Goal: Information Seeking & Learning: Learn about a topic

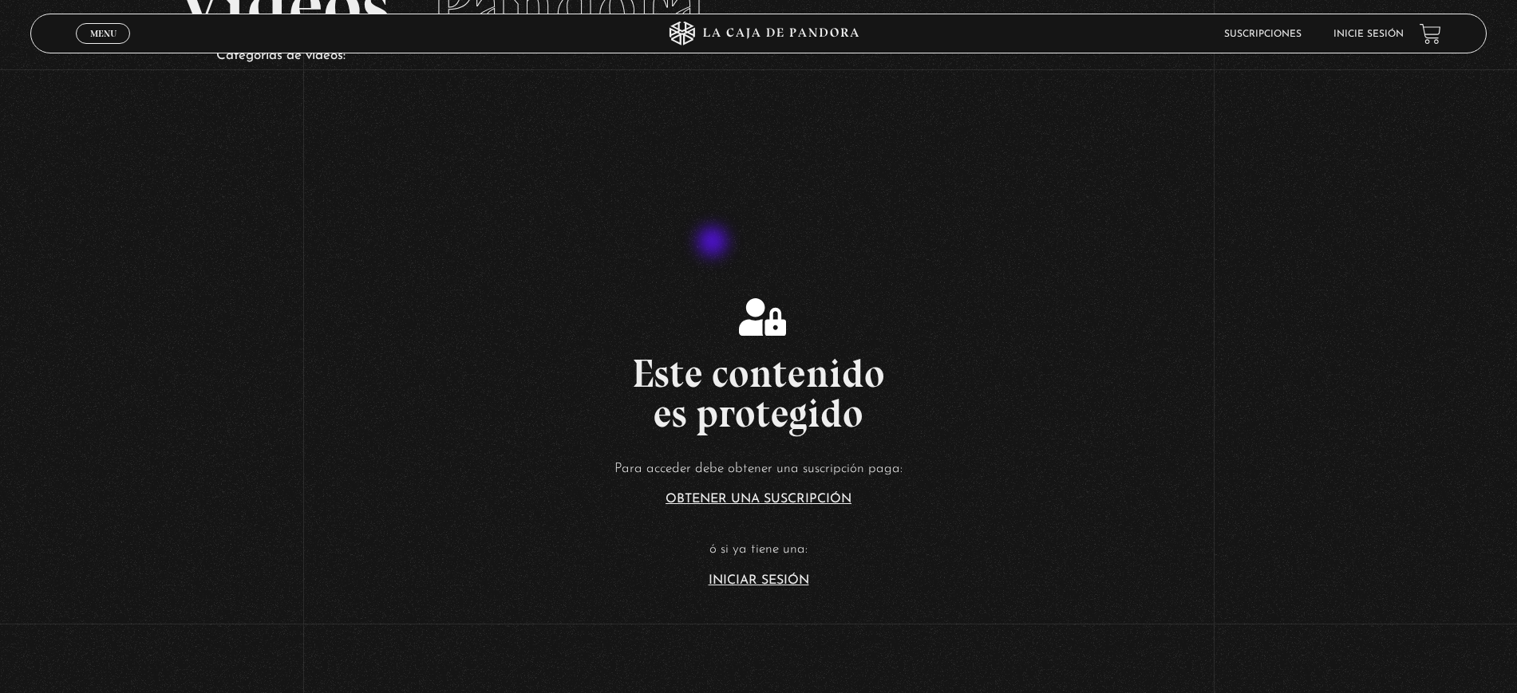
scroll to position [299, 0]
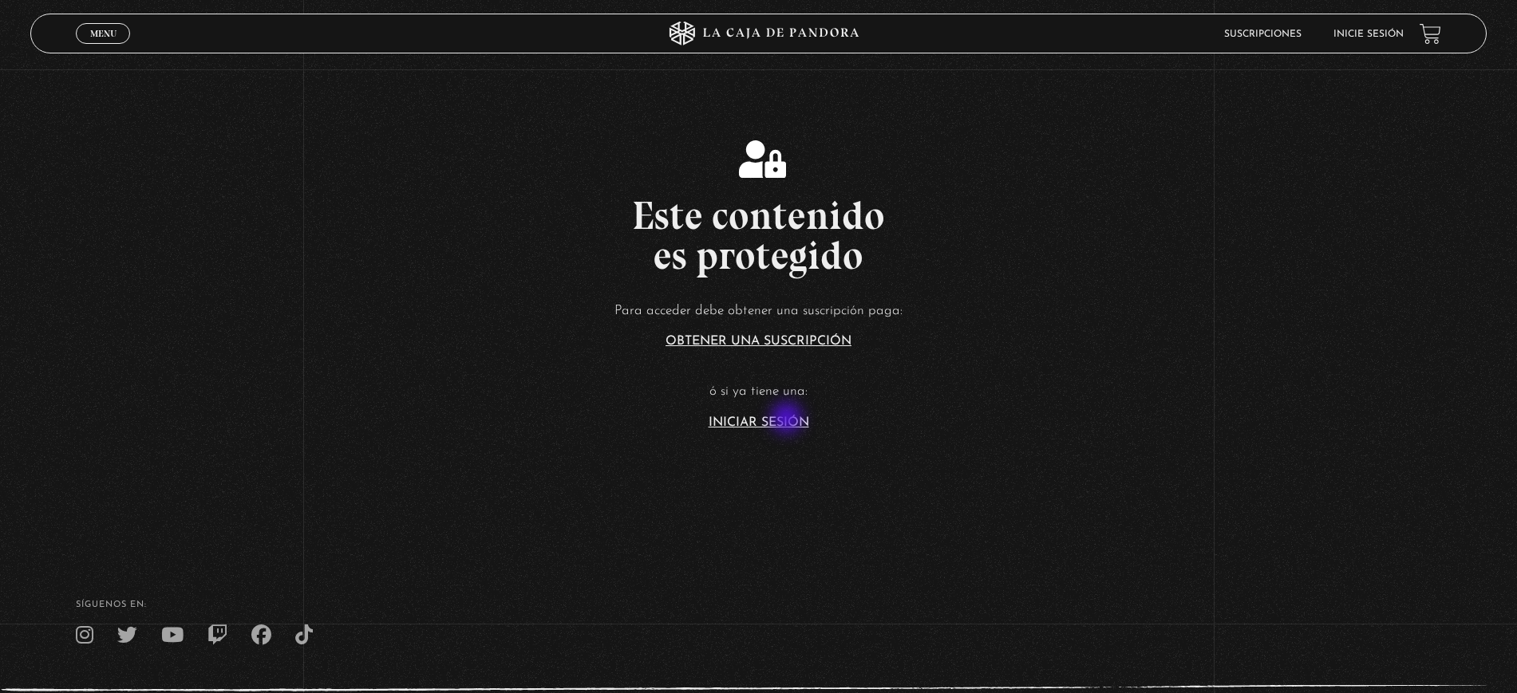
click at [788, 420] on link "Iniciar Sesión" at bounding box center [758, 422] width 101 height 13
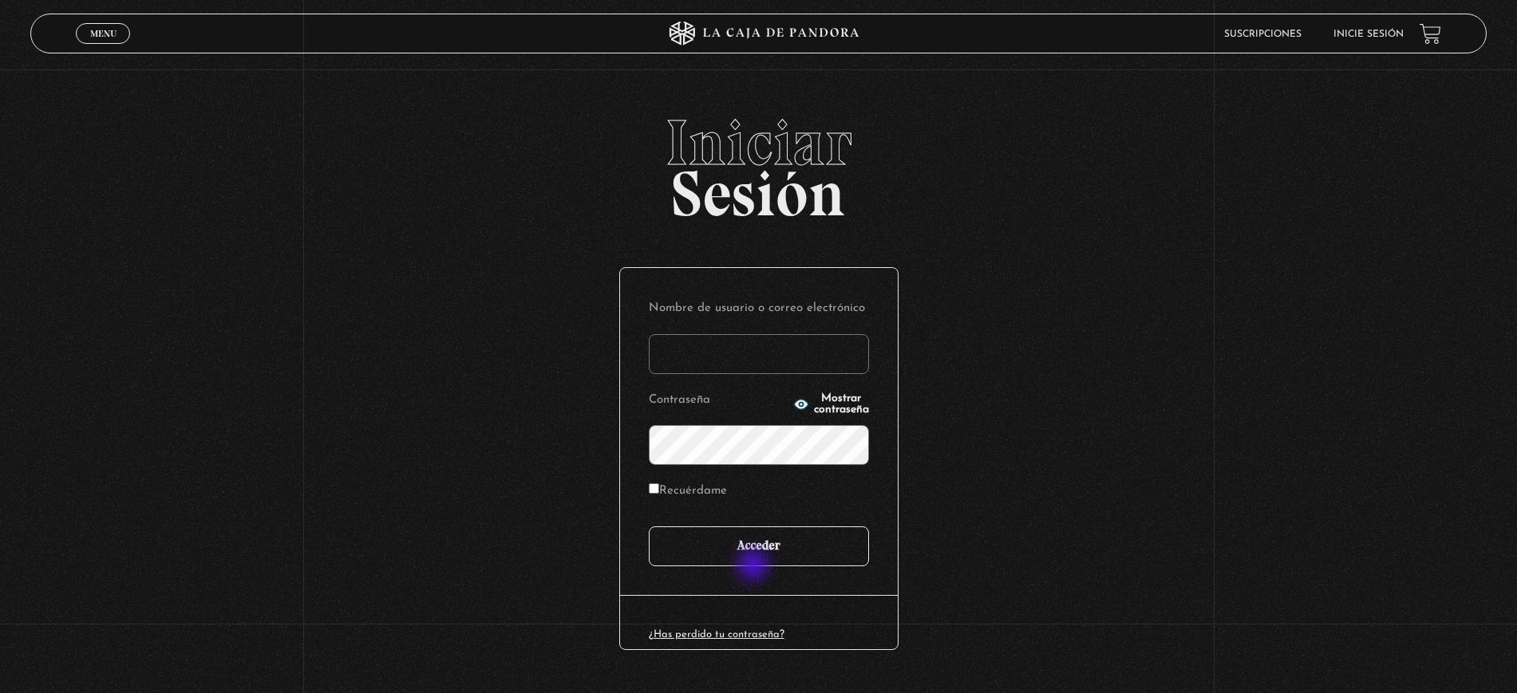
type input "juligonzalez26.10@gmail.com"
click at [752, 550] on input "Acceder" at bounding box center [759, 547] width 220 height 40
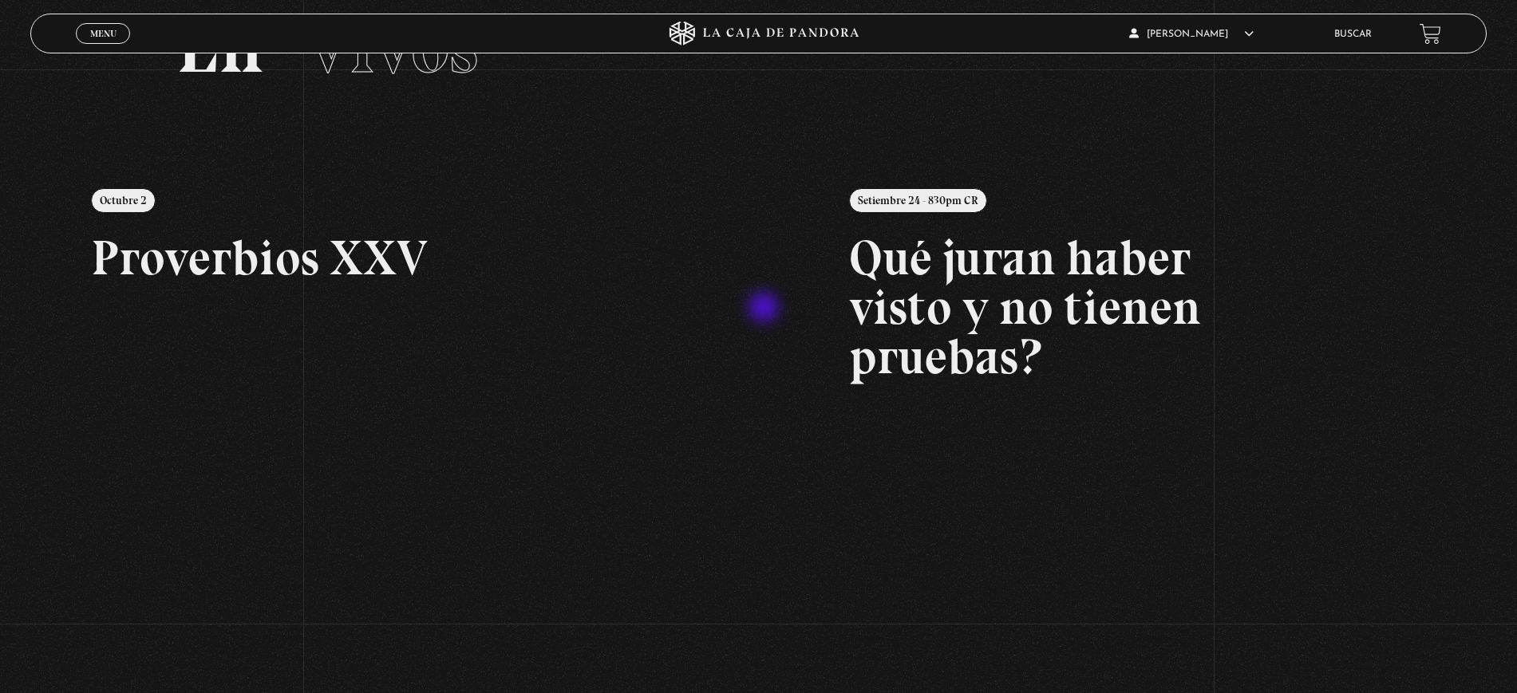
scroll to position [71, 0]
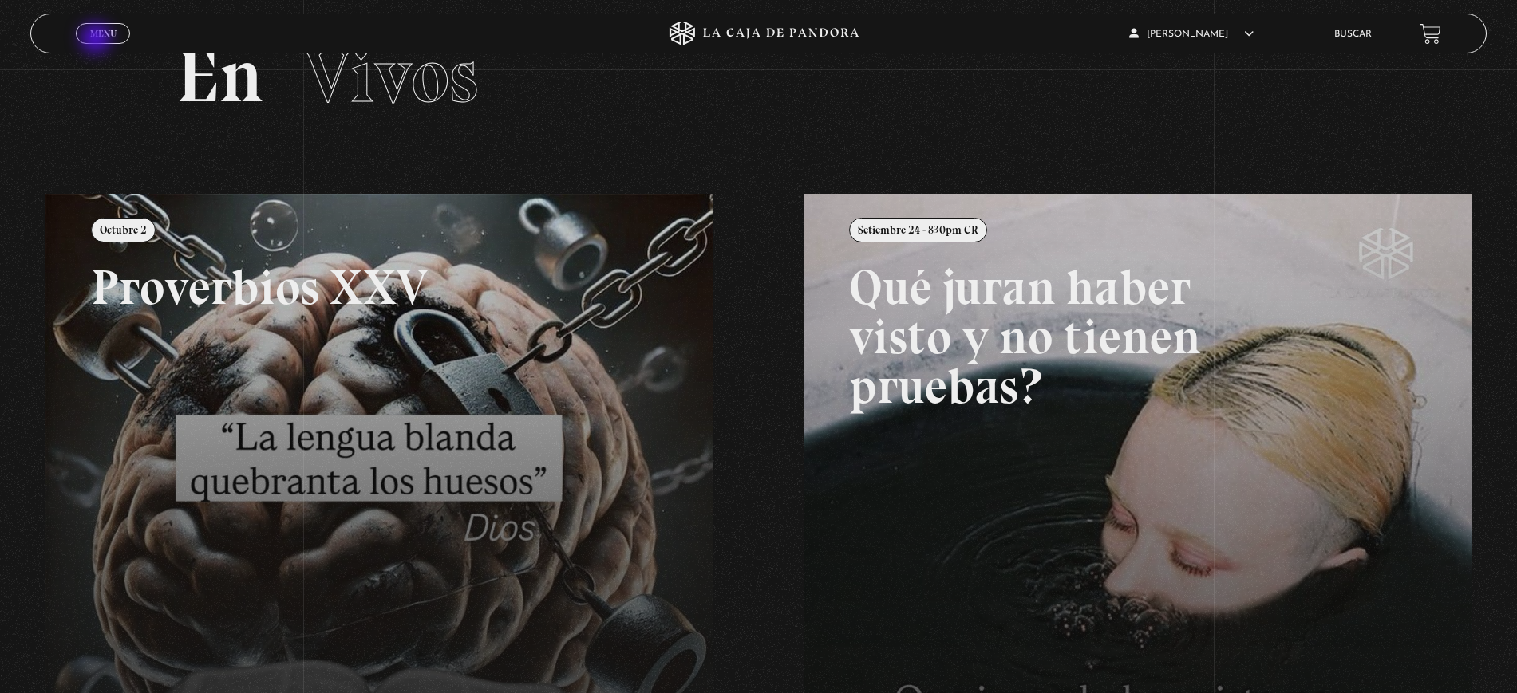
click at [97, 40] on link "Menu Cerrar" at bounding box center [103, 33] width 54 height 21
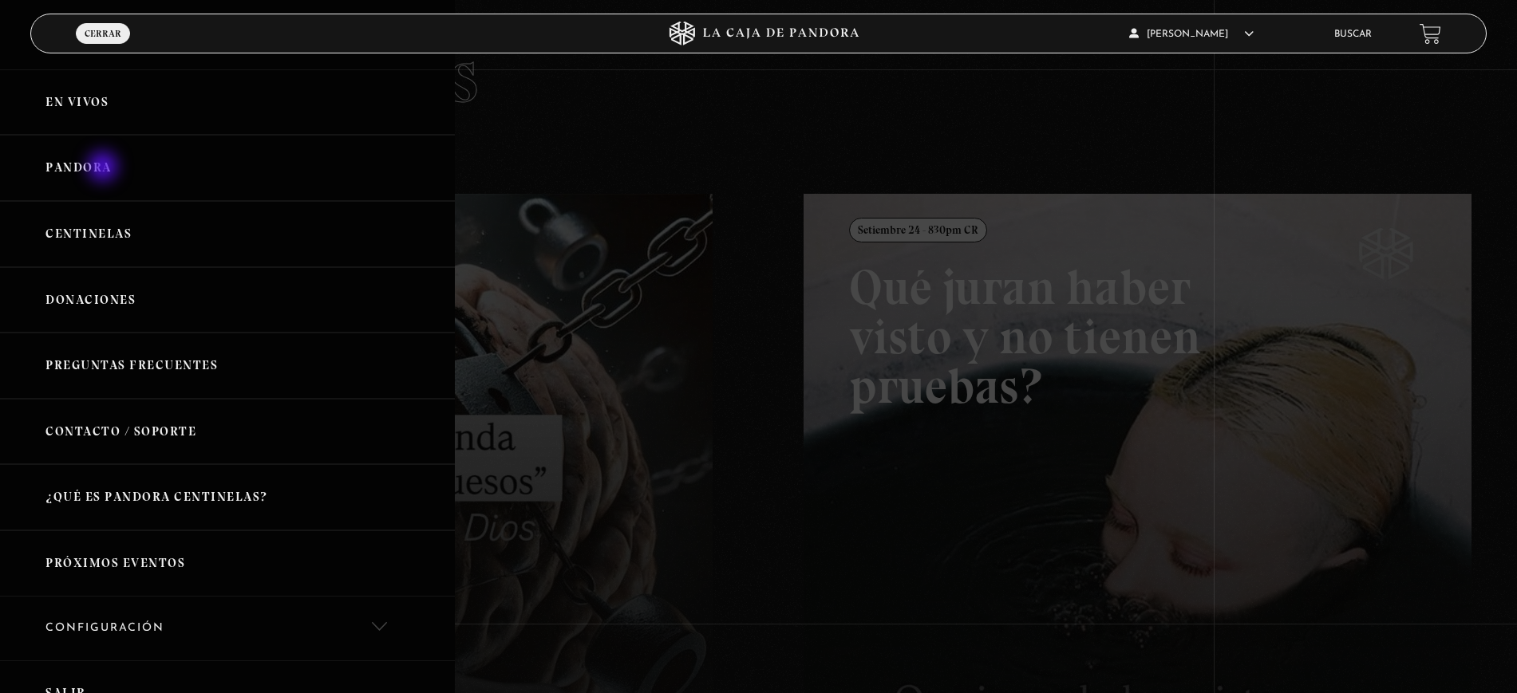
click at [103, 167] on link "Pandora" at bounding box center [227, 168] width 455 height 66
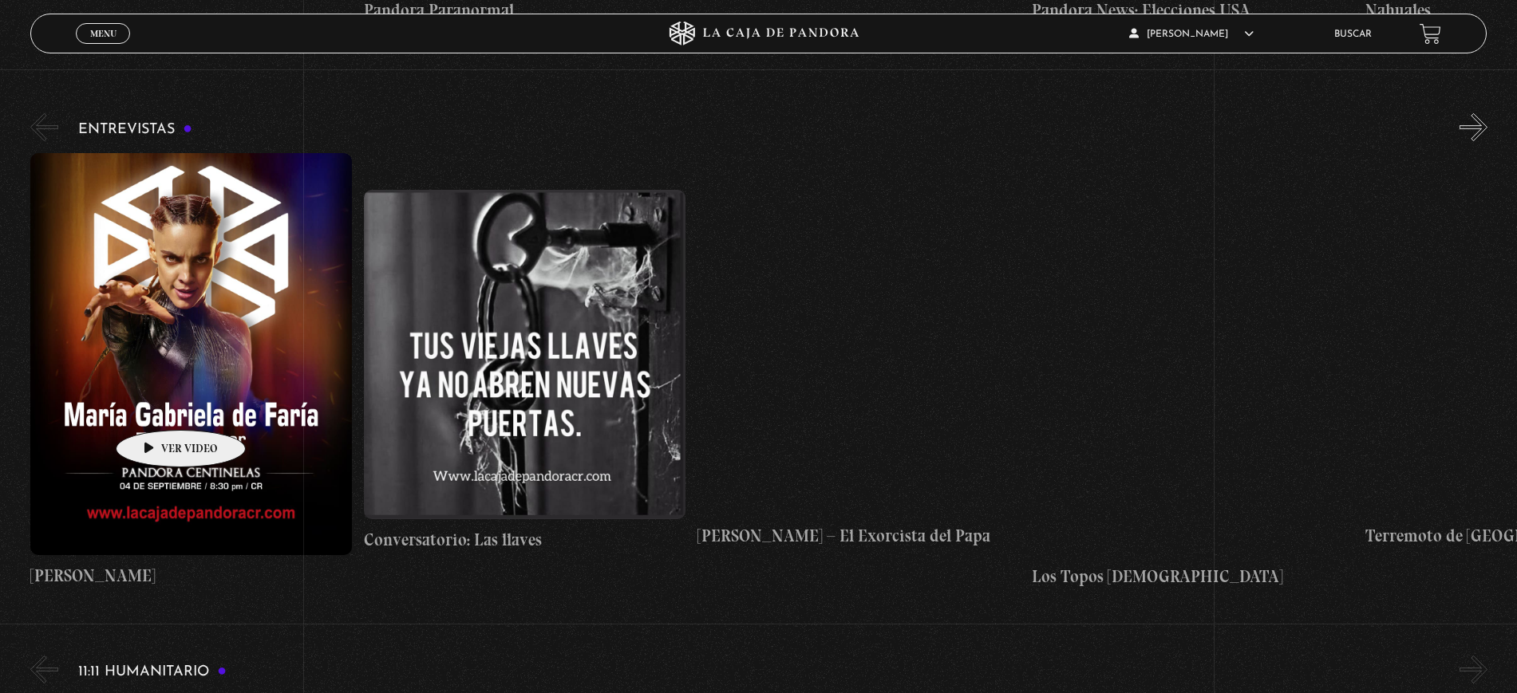
scroll to position [7081, 0]
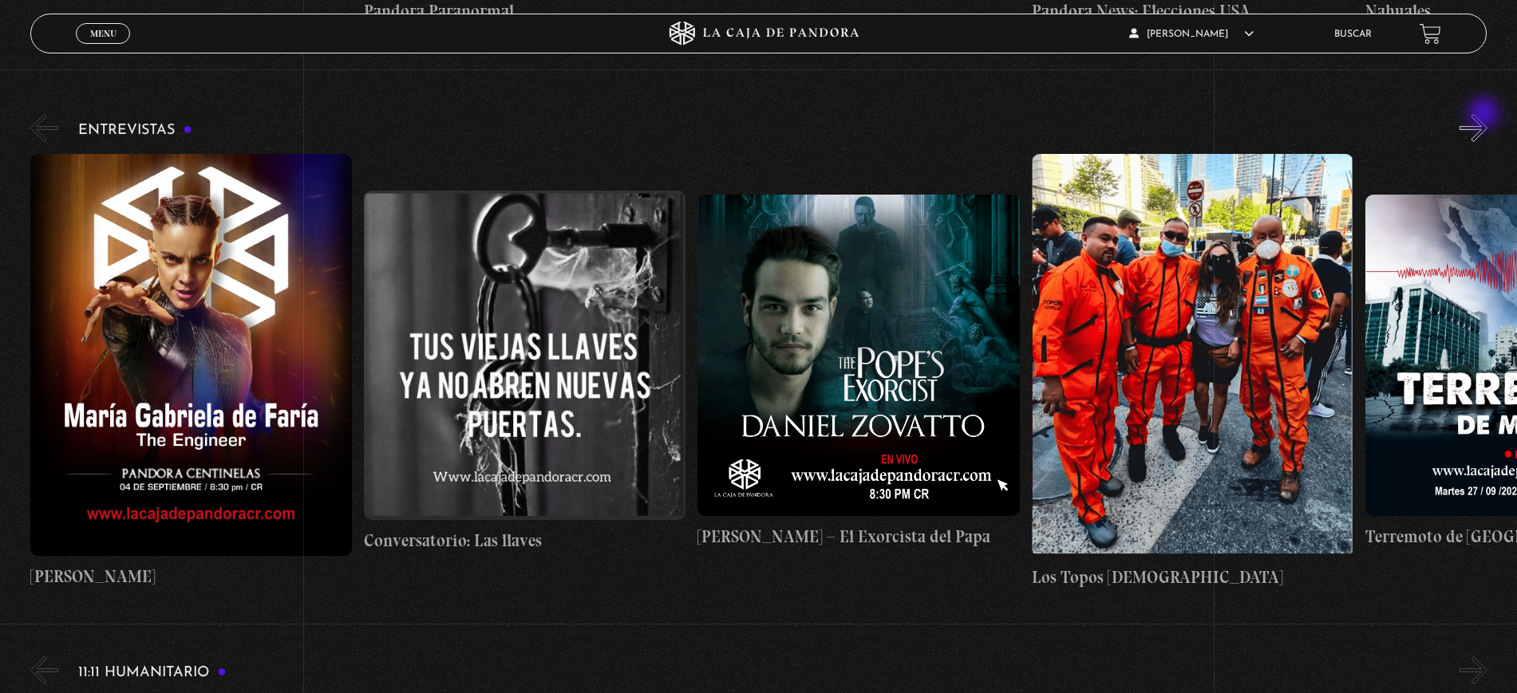
click at [1485, 115] on button "»" at bounding box center [1473, 128] width 28 height 28
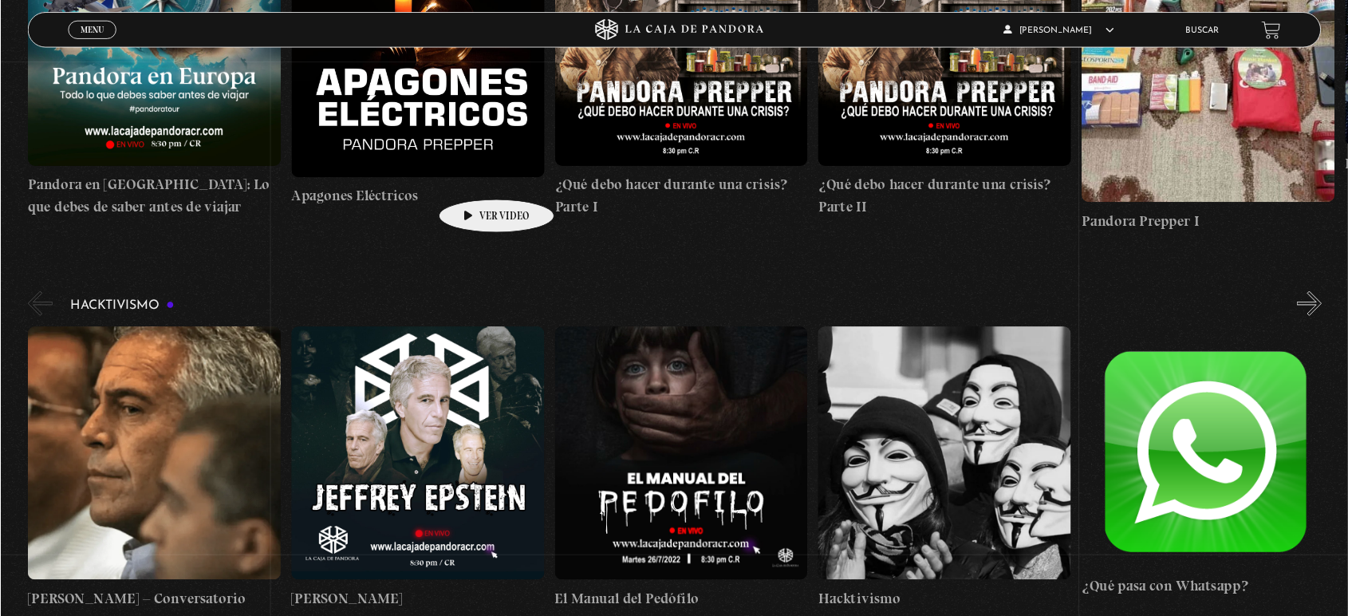
scroll to position [0, 296]
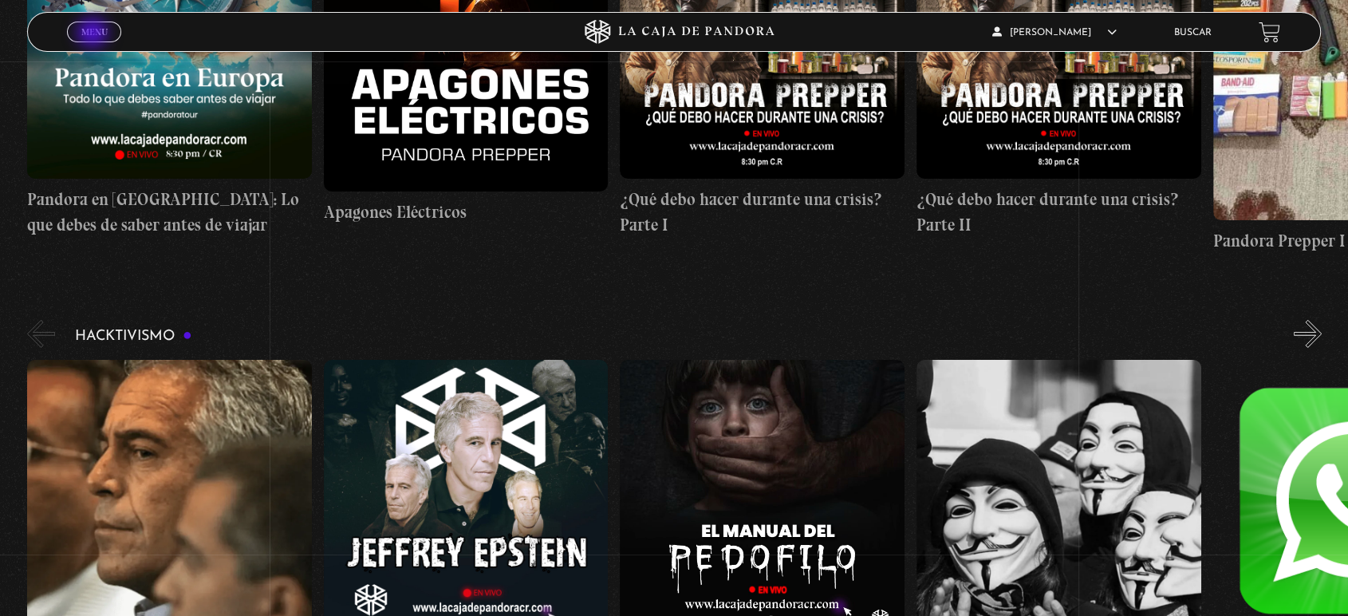
click at [93, 30] on span "Menu" at bounding box center [94, 32] width 26 height 10
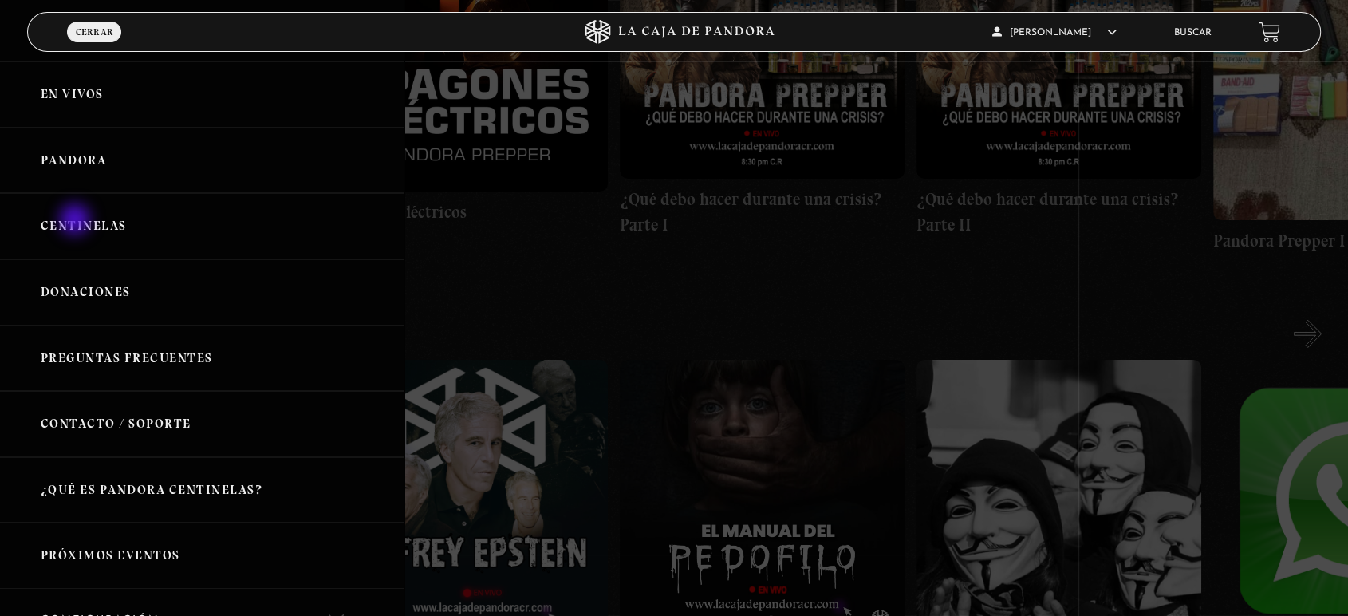
click at [77, 221] on link "Centinelas" at bounding box center [202, 226] width 404 height 66
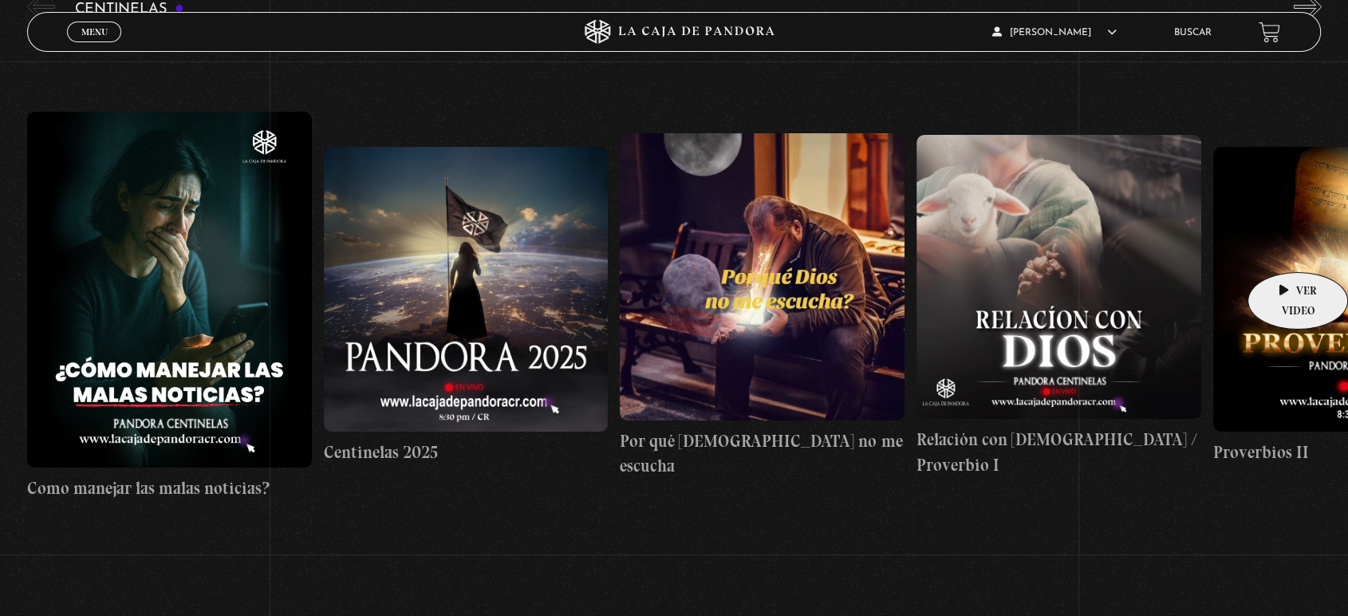
scroll to position [89, 0]
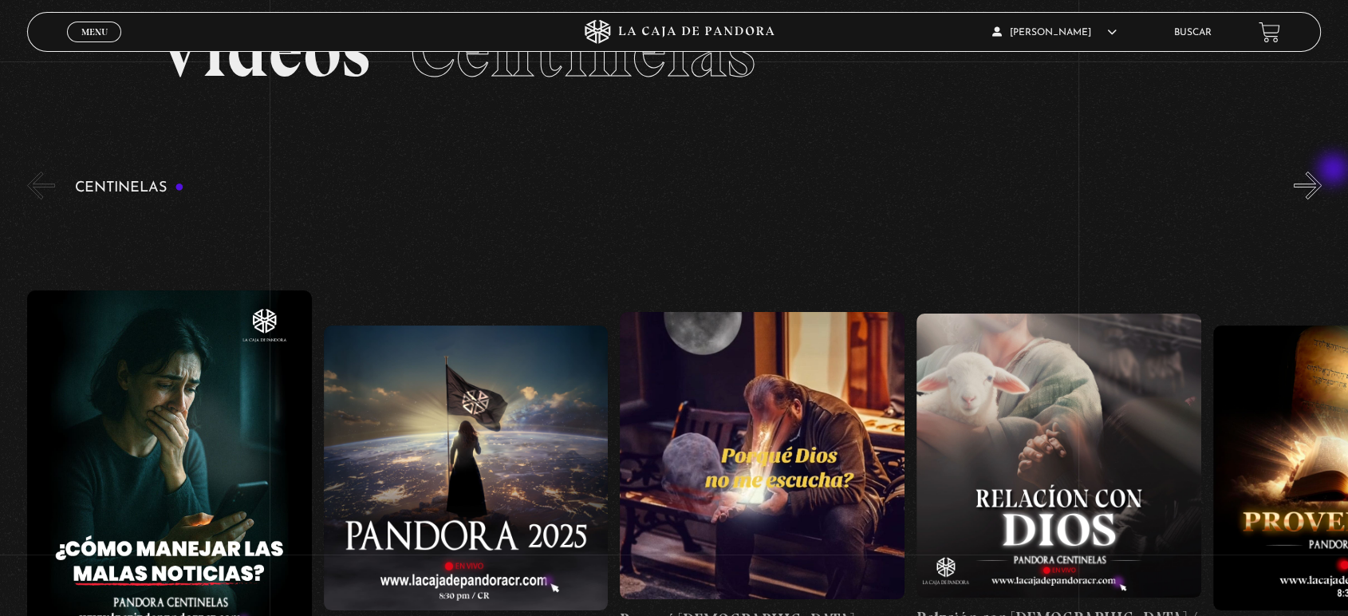
click at [1336, 171] on div "Centinelas" at bounding box center [687, 463] width 1321 height 590
click at [1322, 176] on button "»" at bounding box center [1308, 186] width 28 height 28
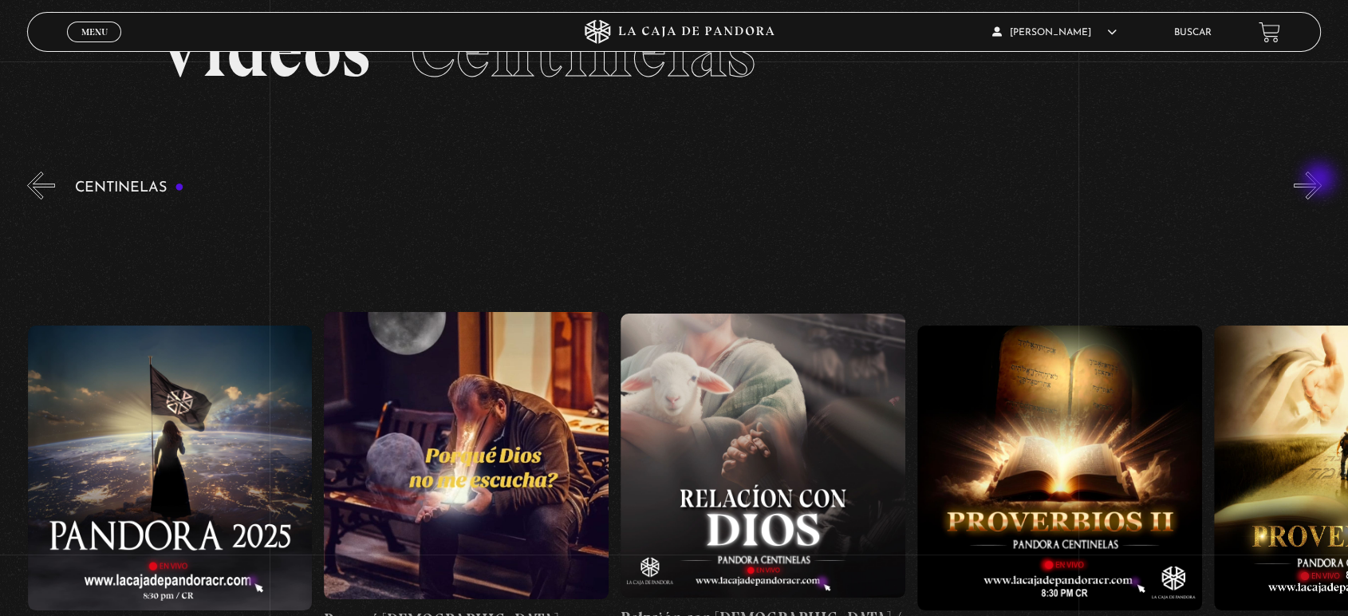
click at [1321, 180] on button "»" at bounding box center [1308, 186] width 28 height 28
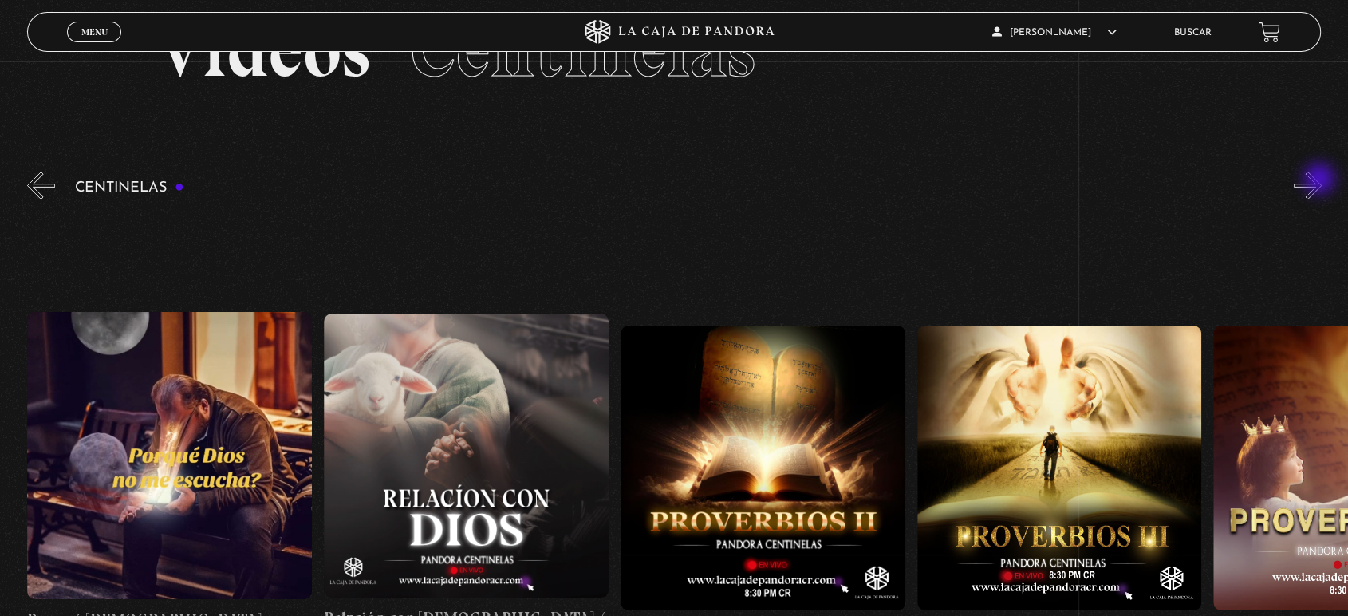
click at [1321, 180] on button "»" at bounding box center [1308, 186] width 28 height 28
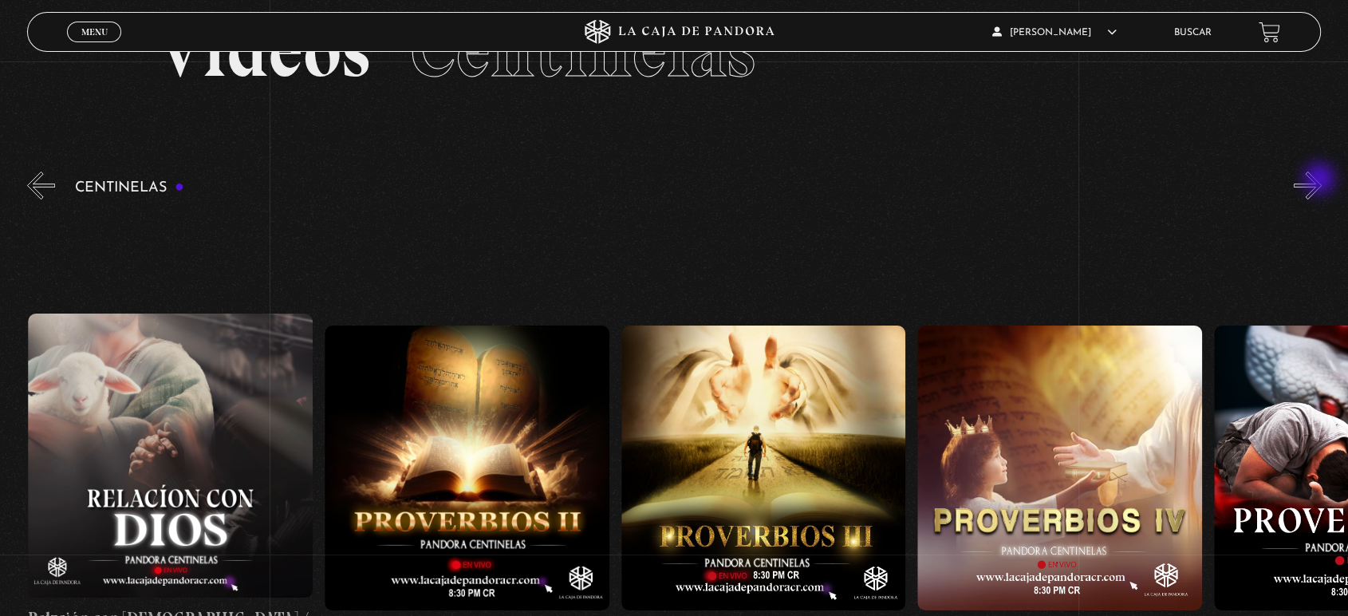
click at [1321, 180] on button "»" at bounding box center [1308, 186] width 28 height 28
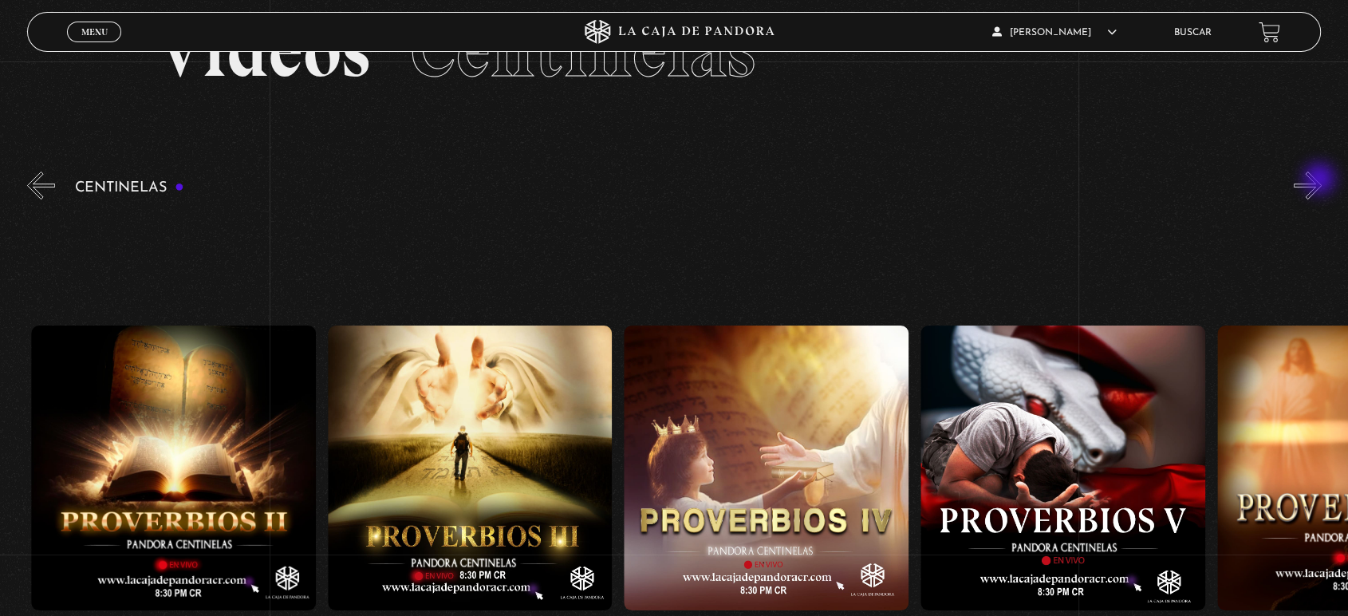
click at [1321, 180] on button "»" at bounding box center [1308, 186] width 28 height 28
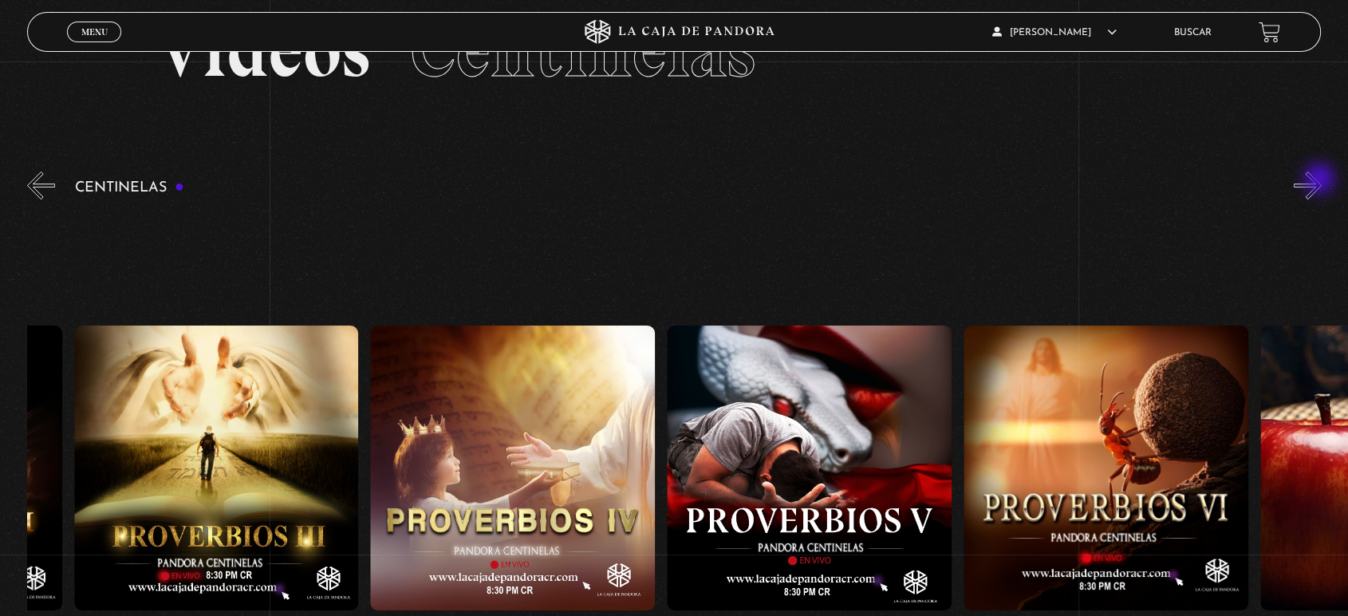
click at [1321, 180] on button "»" at bounding box center [1308, 186] width 28 height 28
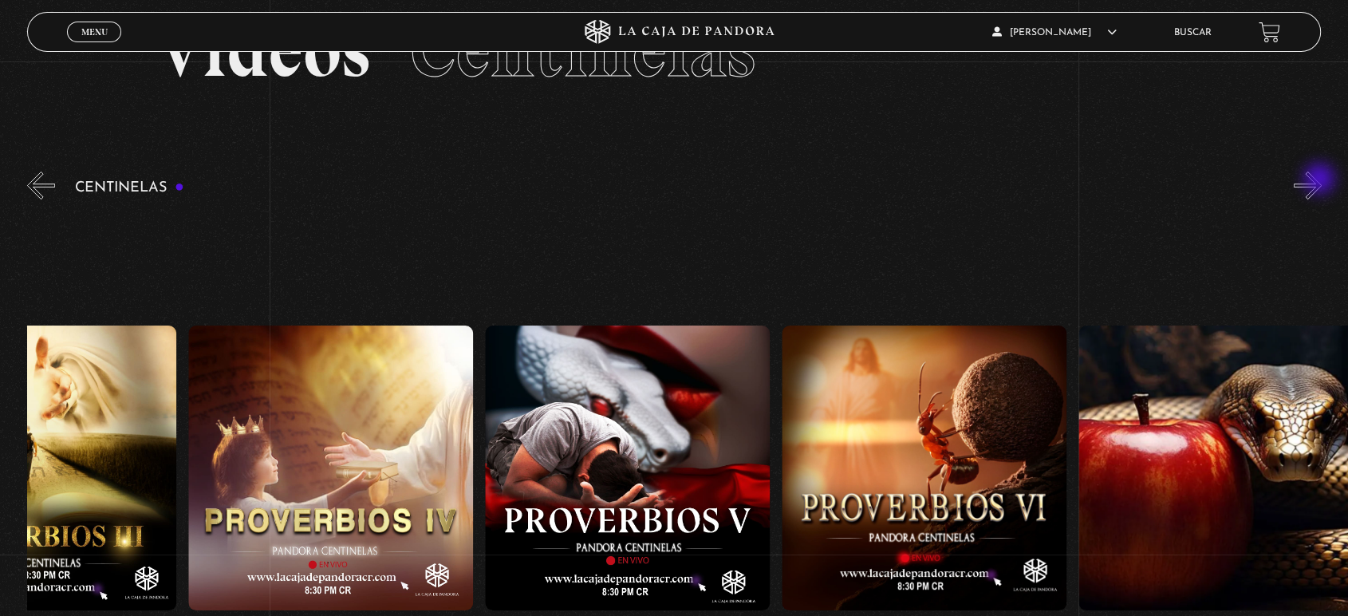
click at [1321, 180] on button "»" at bounding box center [1308, 186] width 28 height 28
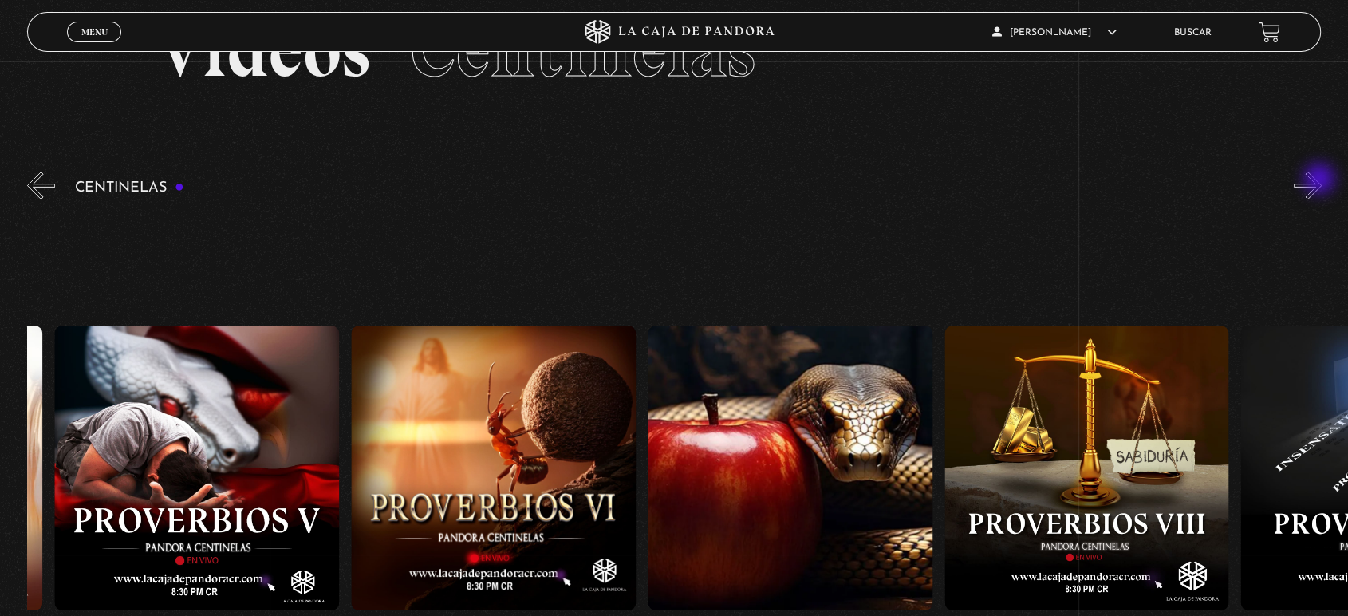
click at [1321, 180] on button "»" at bounding box center [1308, 186] width 28 height 28
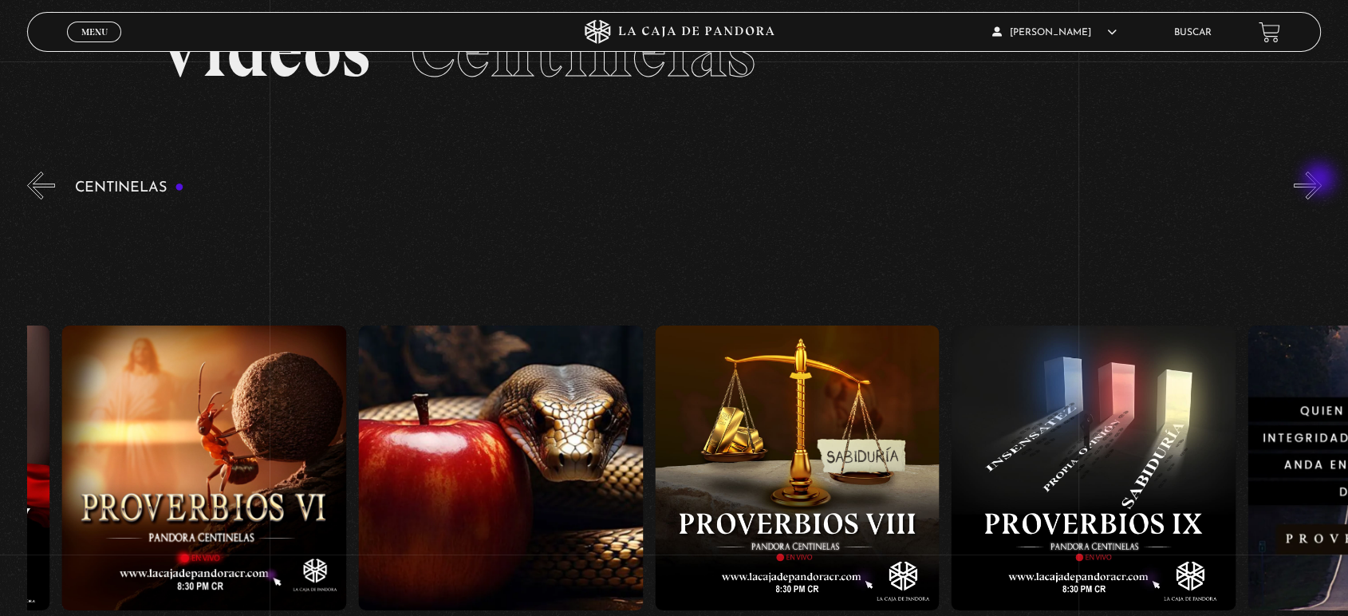
click at [1321, 180] on button "»" at bounding box center [1308, 186] width 28 height 28
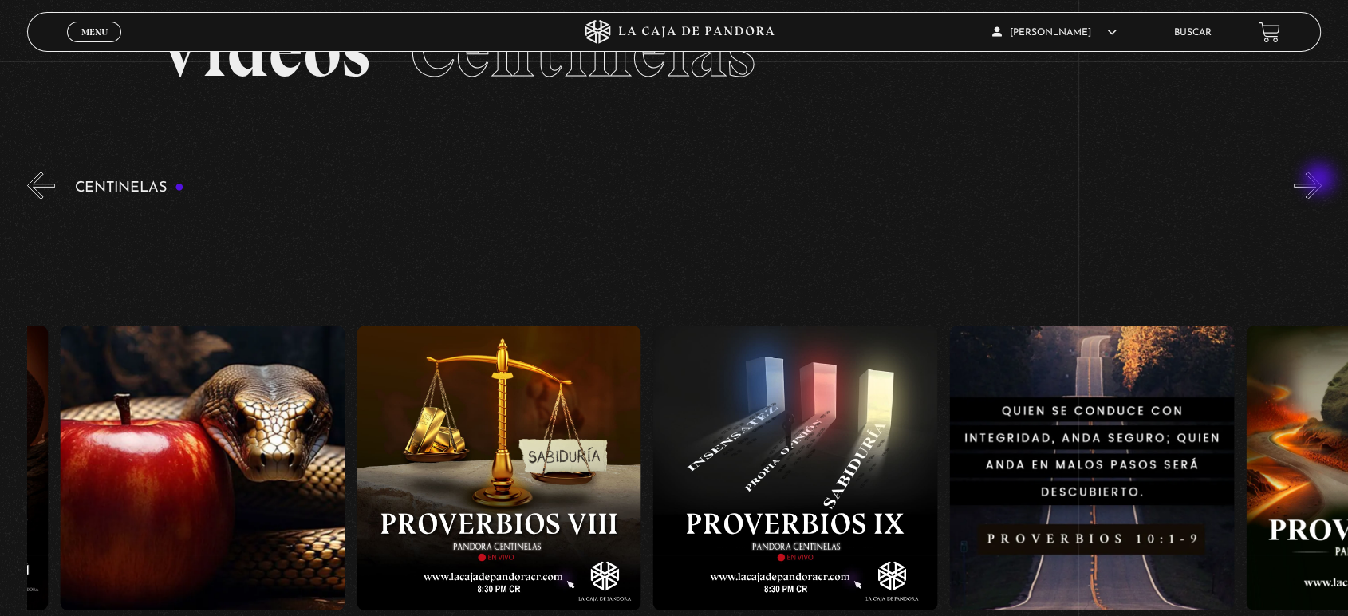
click at [1321, 180] on button "»" at bounding box center [1308, 186] width 28 height 28
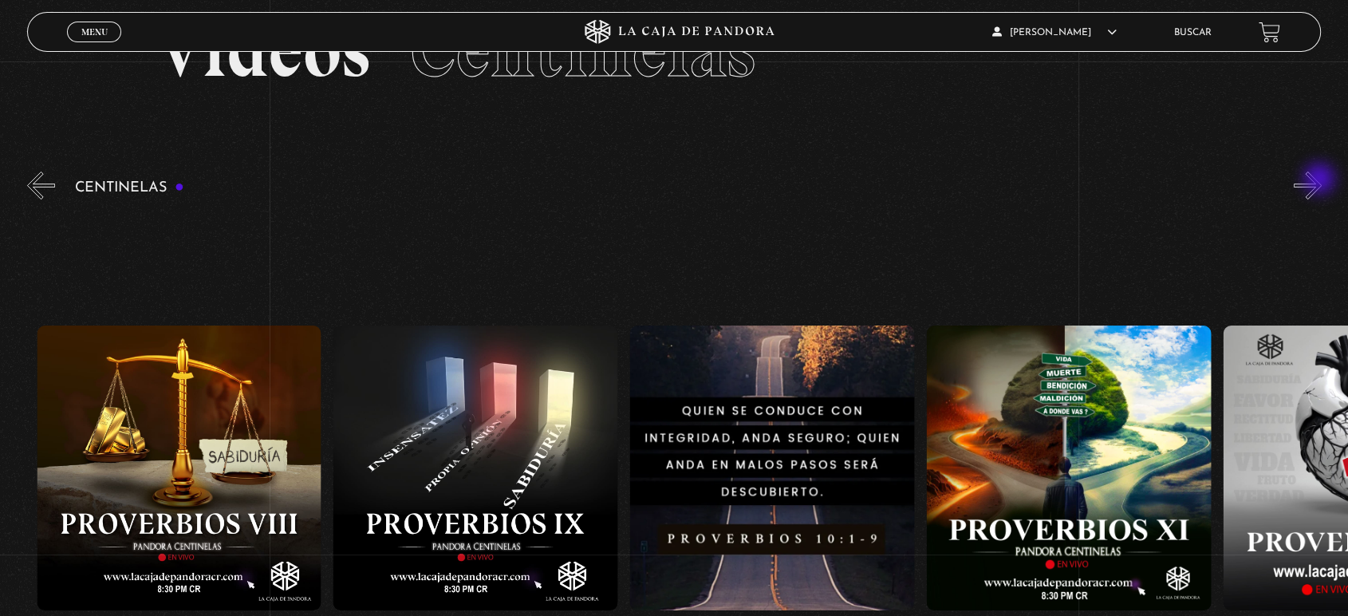
click at [1321, 180] on button "»" at bounding box center [1308, 186] width 28 height 28
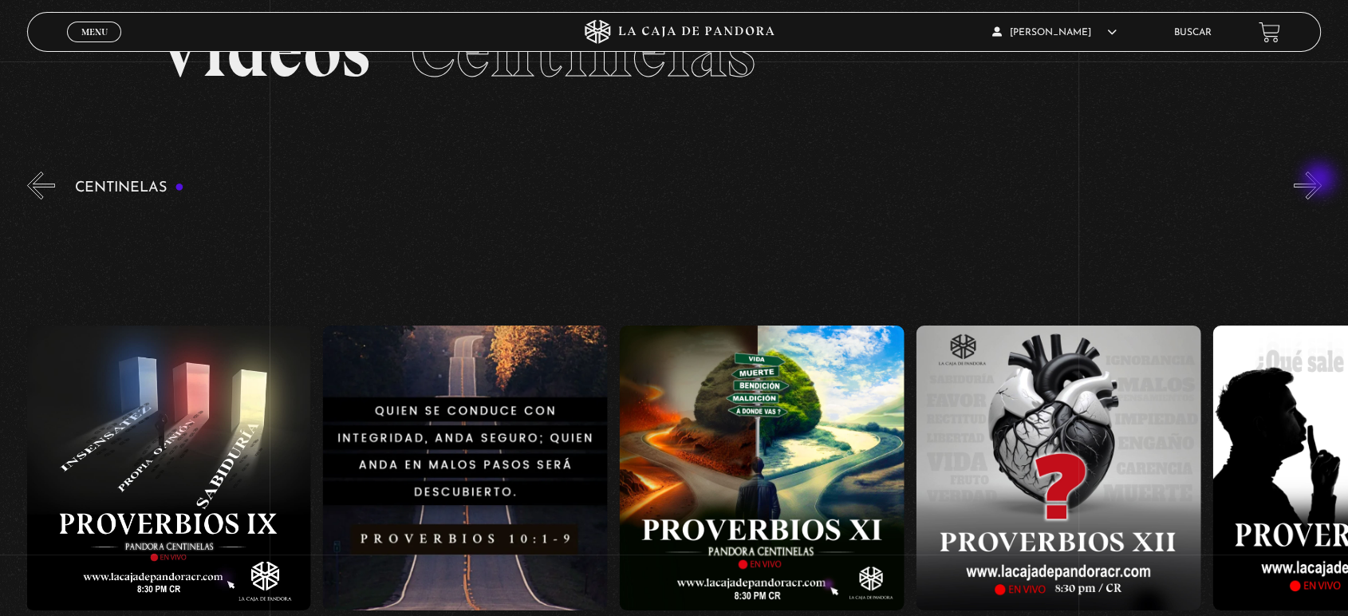
click at [1321, 180] on button "»" at bounding box center [1308, 186] width 28 height 28
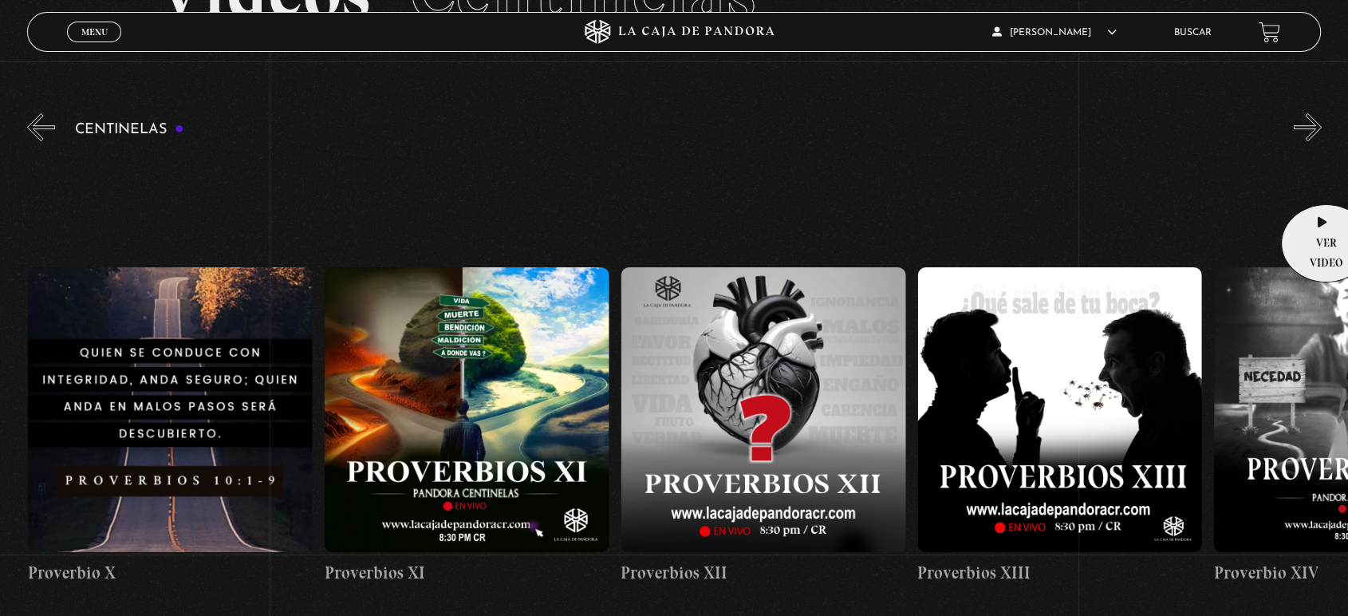
scroll to position [177, 0]
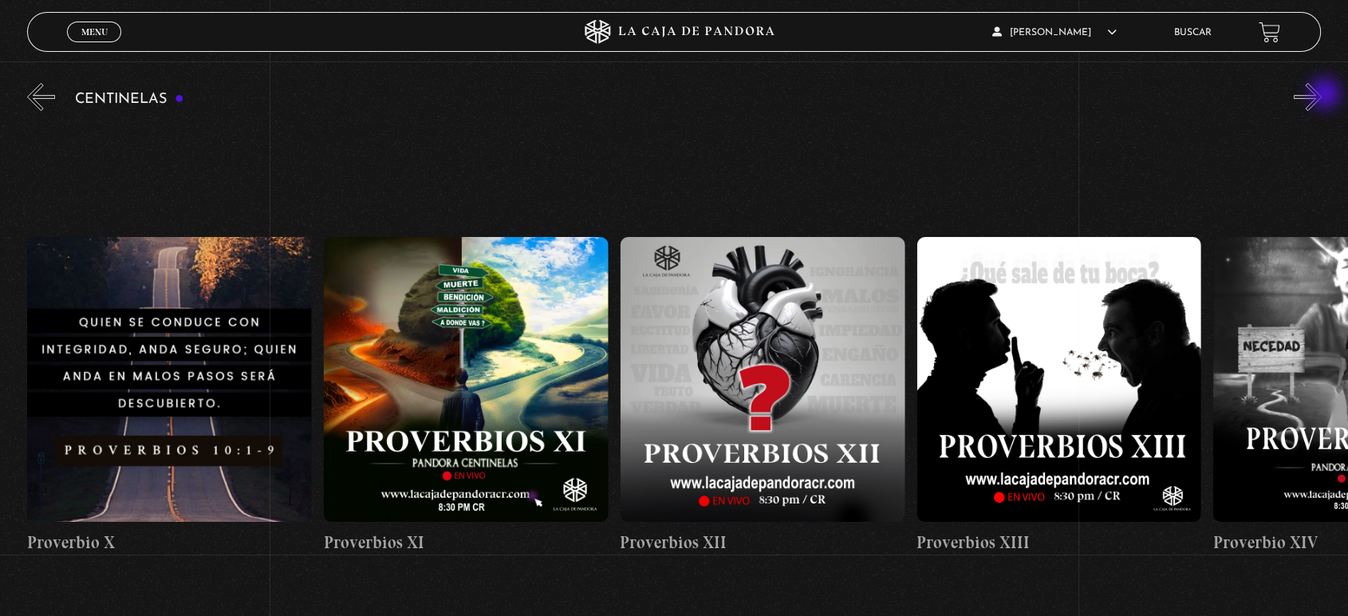
click at [1322, 95] on button "»" at bounding box center [1308, 97] width 28 height 28
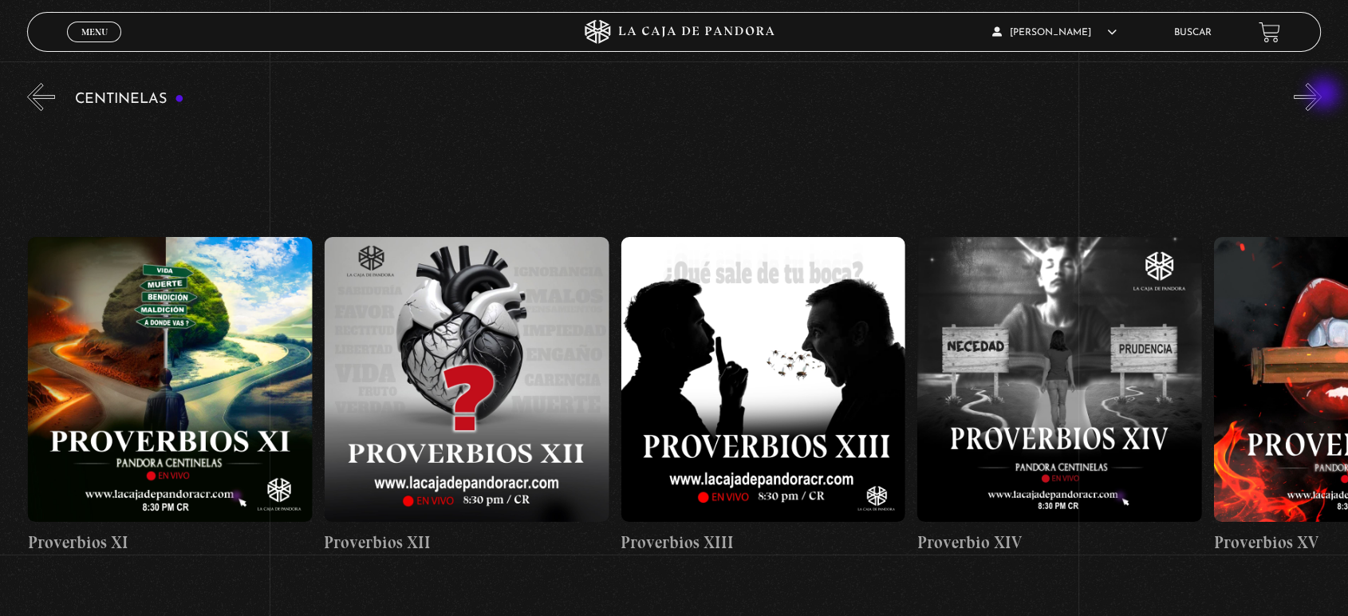
click at [1320, 94] on button "»" at bounding box center [1308, 97] width 28 height 28
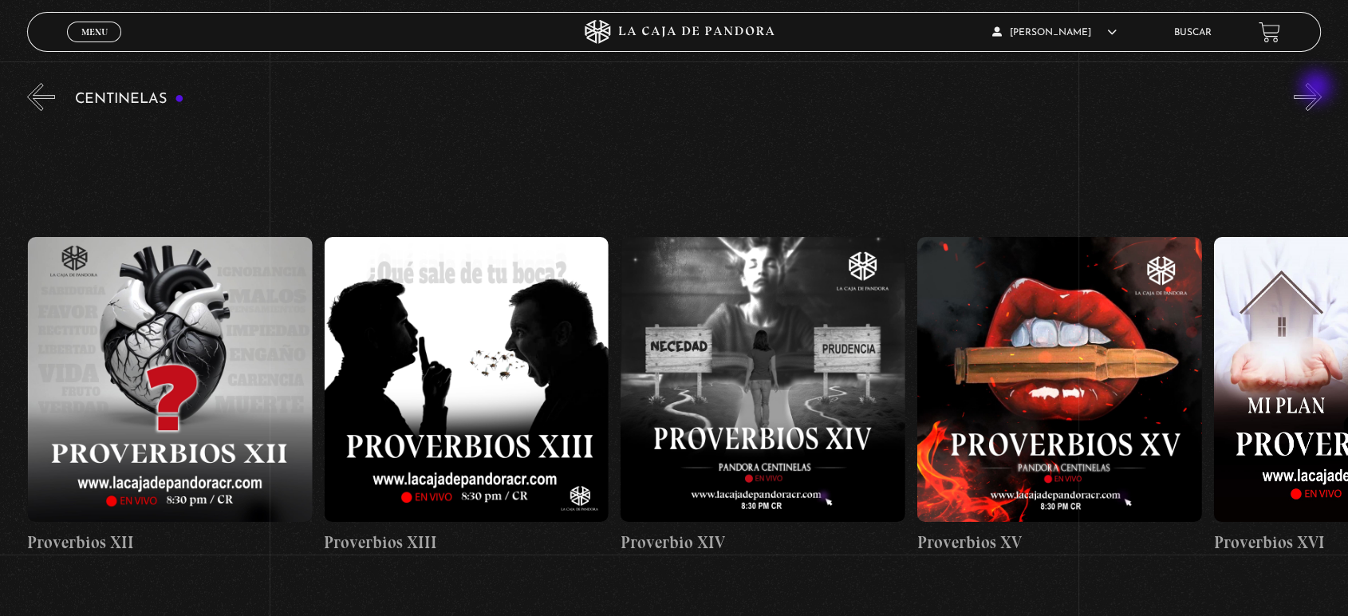
click at [1318, 89] on button "»" at bounding box center [1308, 97] width 28 height 28
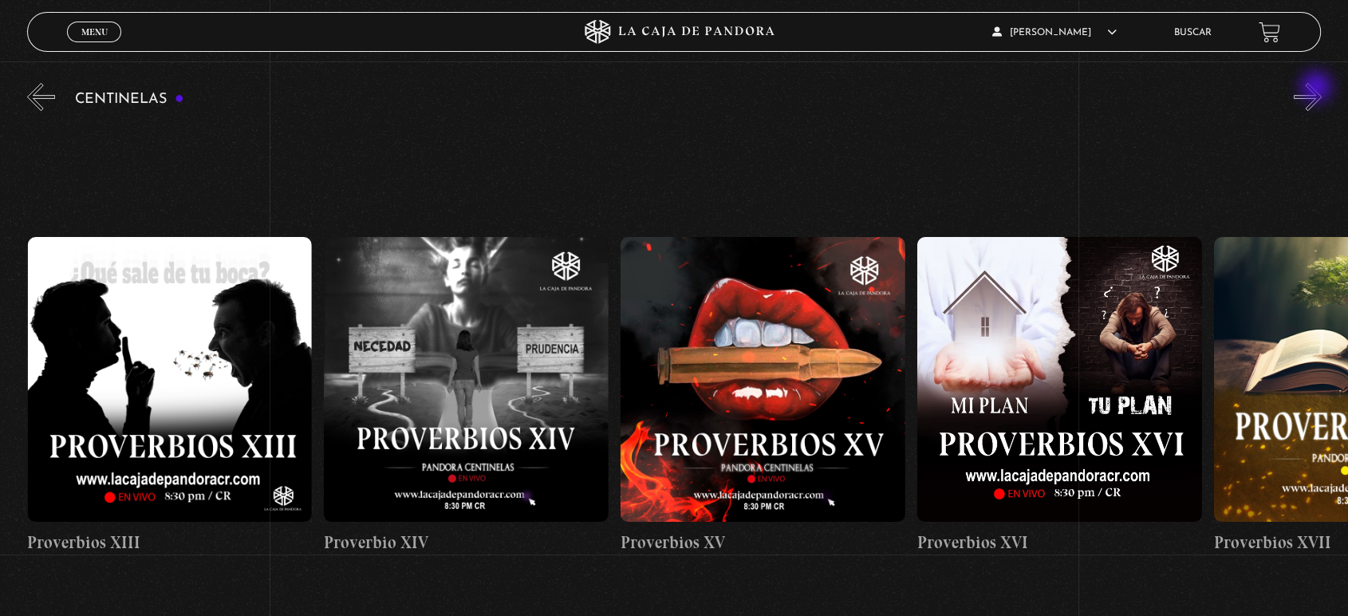
click at [1318, 89] on button "»" at bounding box center [1308, 97] width 28 height 28
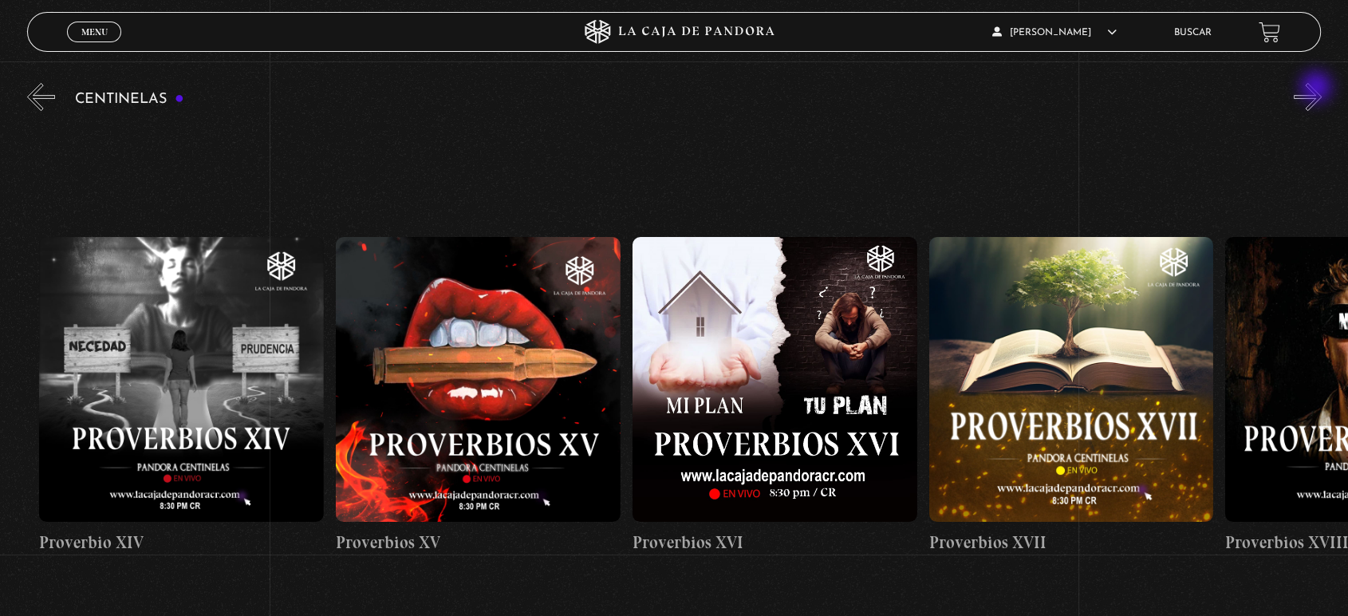
click at [1318, 89] on button "»" at bounding box center [1308, 97] width 28 height 28
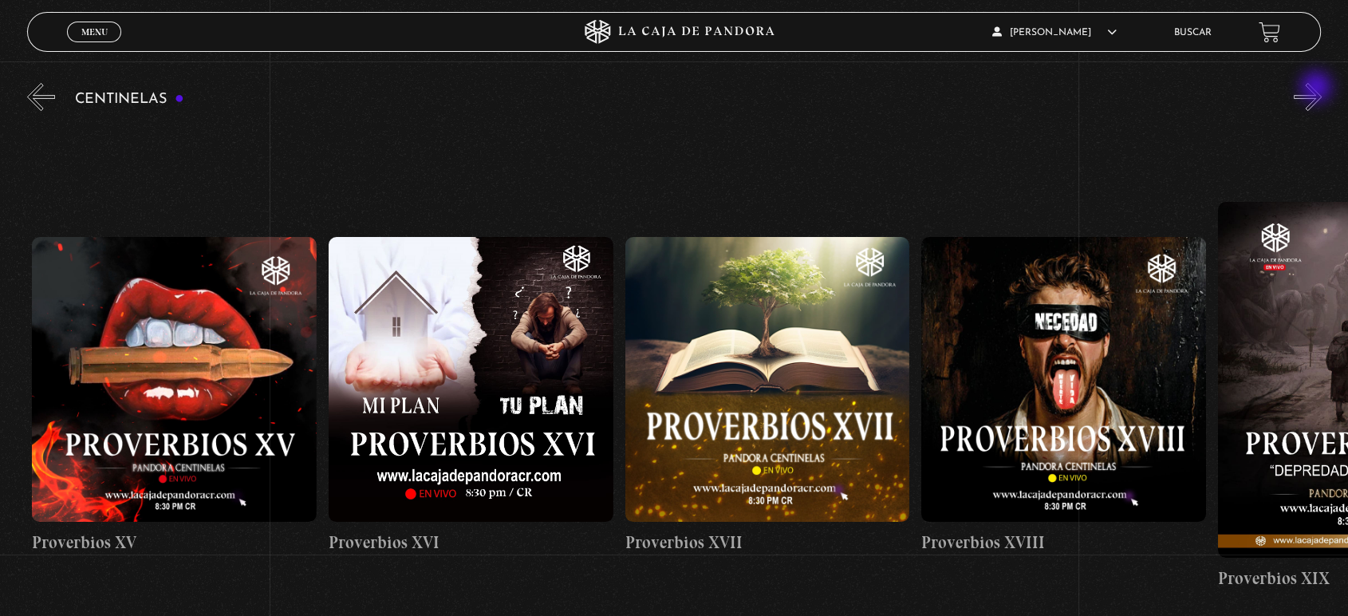
click at [1318, 89] on button "»" at bounding box center [1308, 97] width 28 height 28
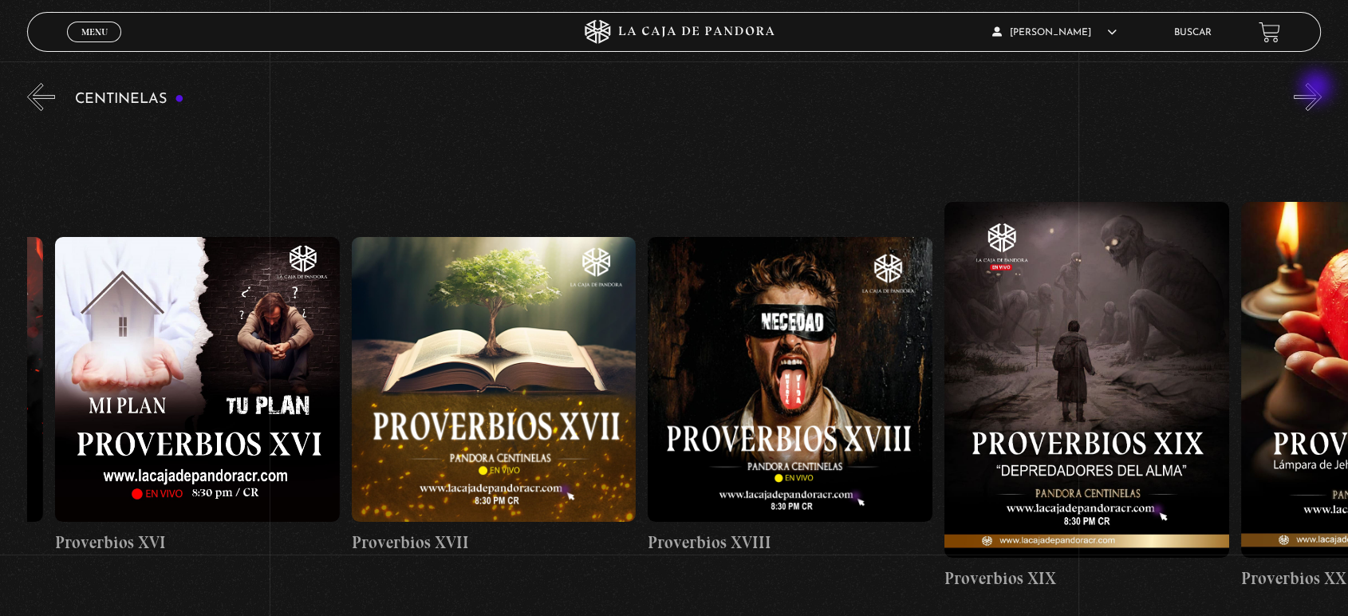
click at [1318, 89] on button "»" at bounding box center [1308, 97] width 28 height 28
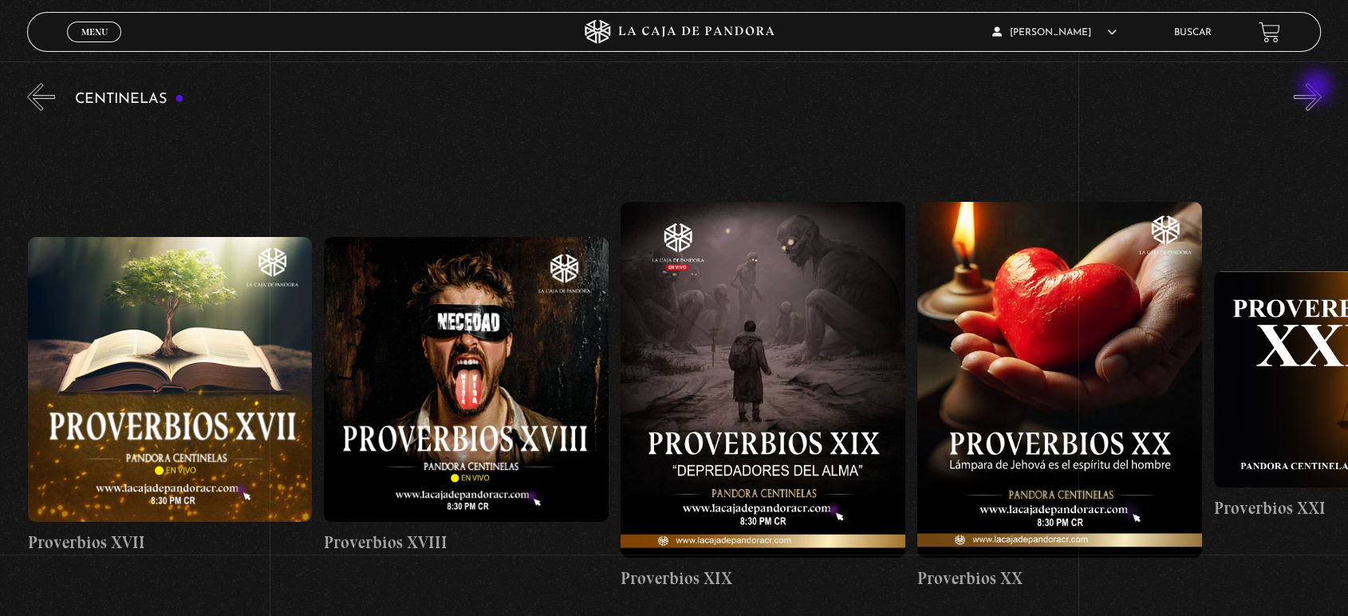
click at [1318, 89] on button "»" at bounding box center [1308, 97] width 28 height 28
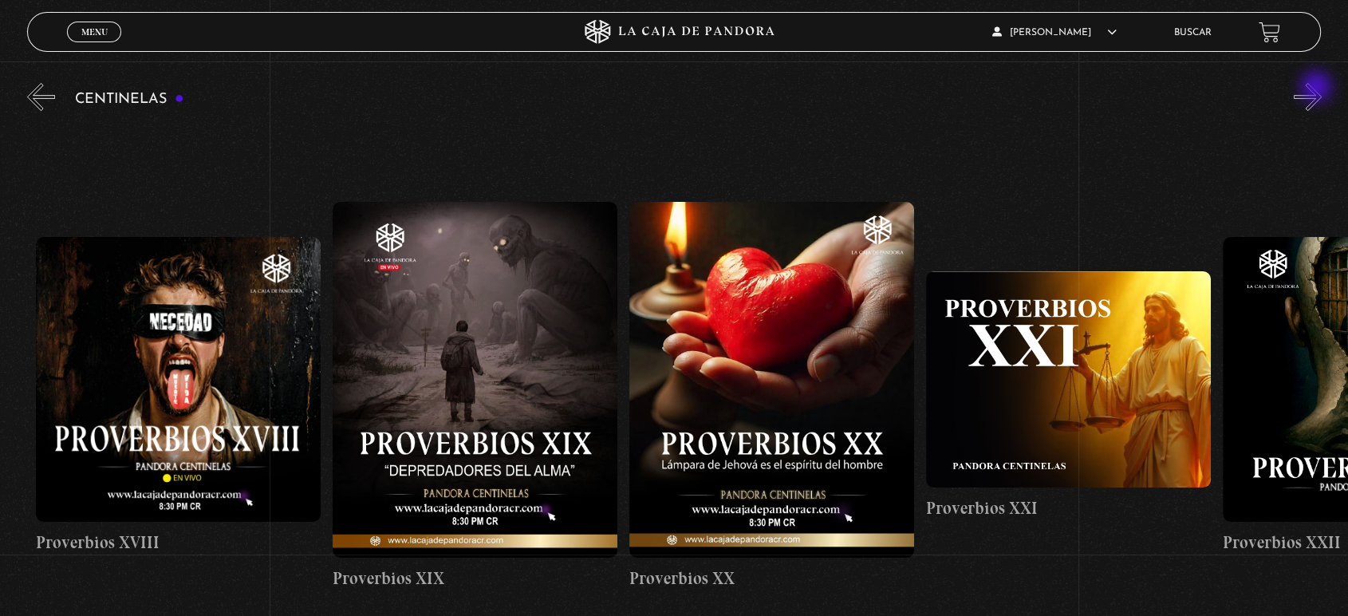
click at [1318, 89] on button "»" at bounding box center [1308, 97] width 28 height 28
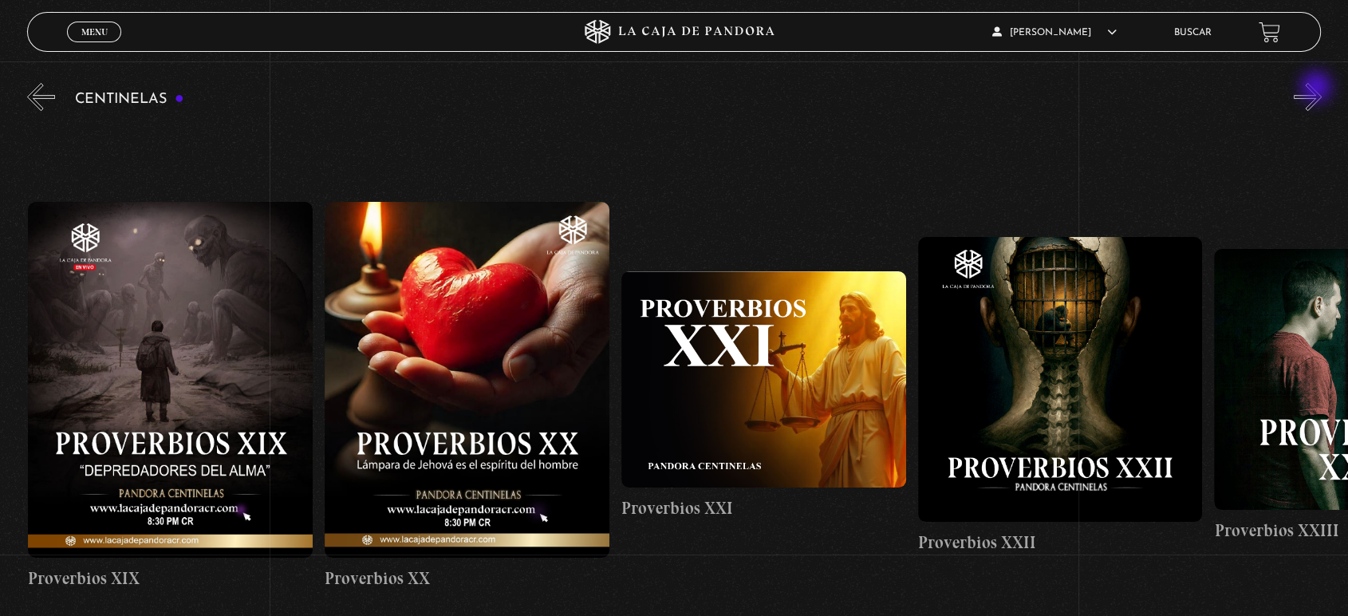
scroll to position [0, 6229]
click at [1318, 89] on button "»" at bounding box center [1308, 97] width 28 height 28
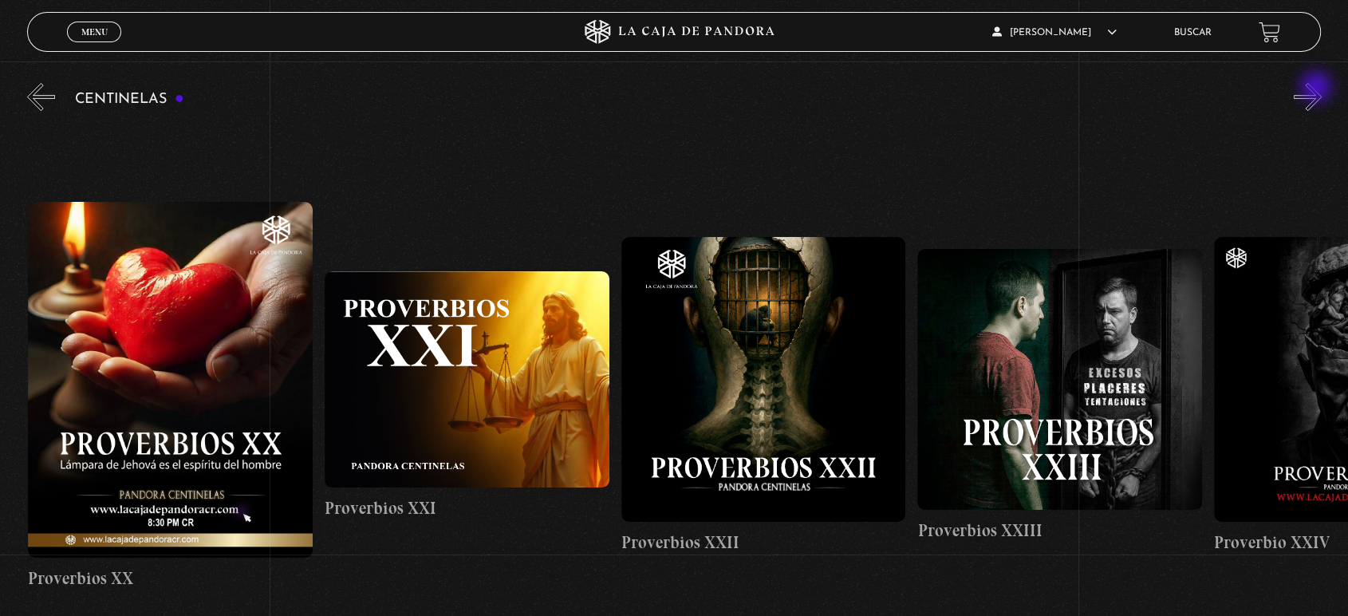
click at [1318, 89] on button "»" at bounding box center [1308, 97] width 28 height 28
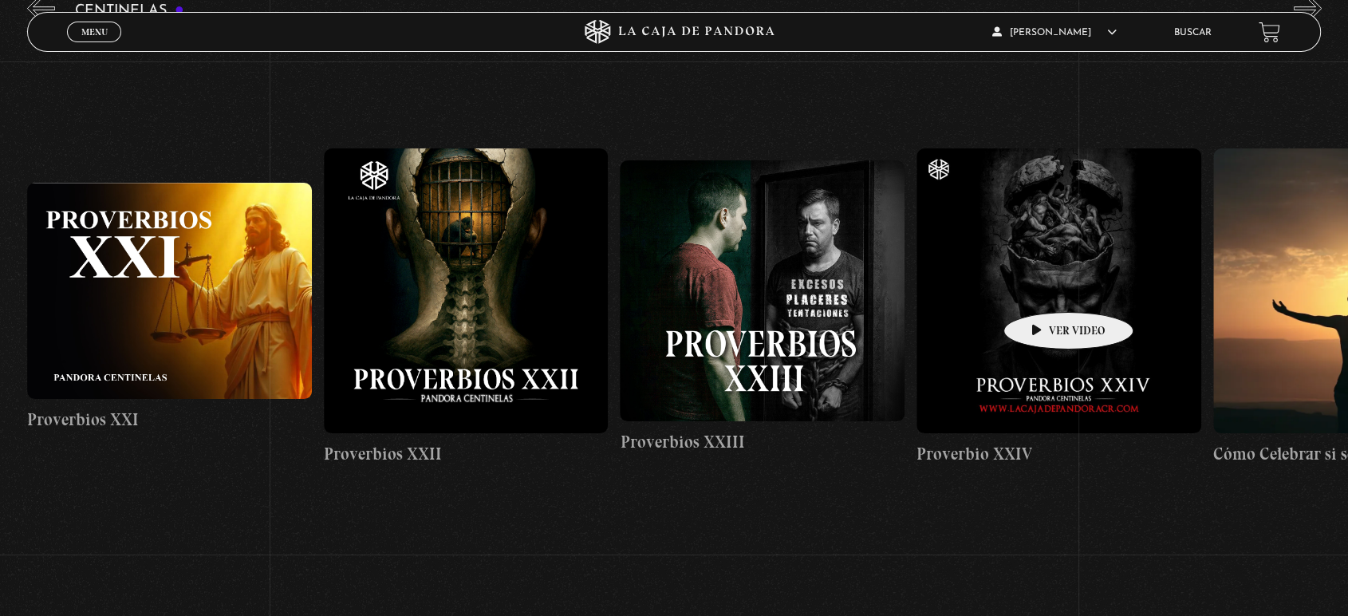
scroll to position [177, 0]
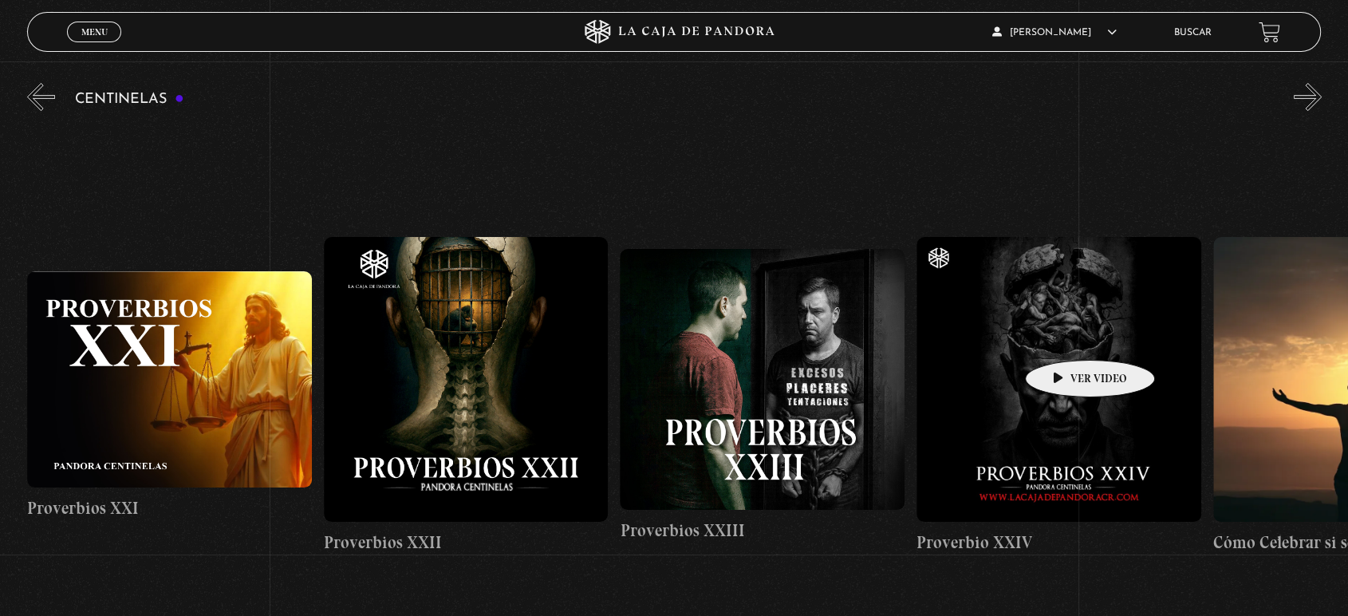
click at [1065, 336] on figure at bounding box center [1059, 379] width 285 height 285
click at [1060, 334] on figure at bounding box center [1059, 379] width 285 height 285
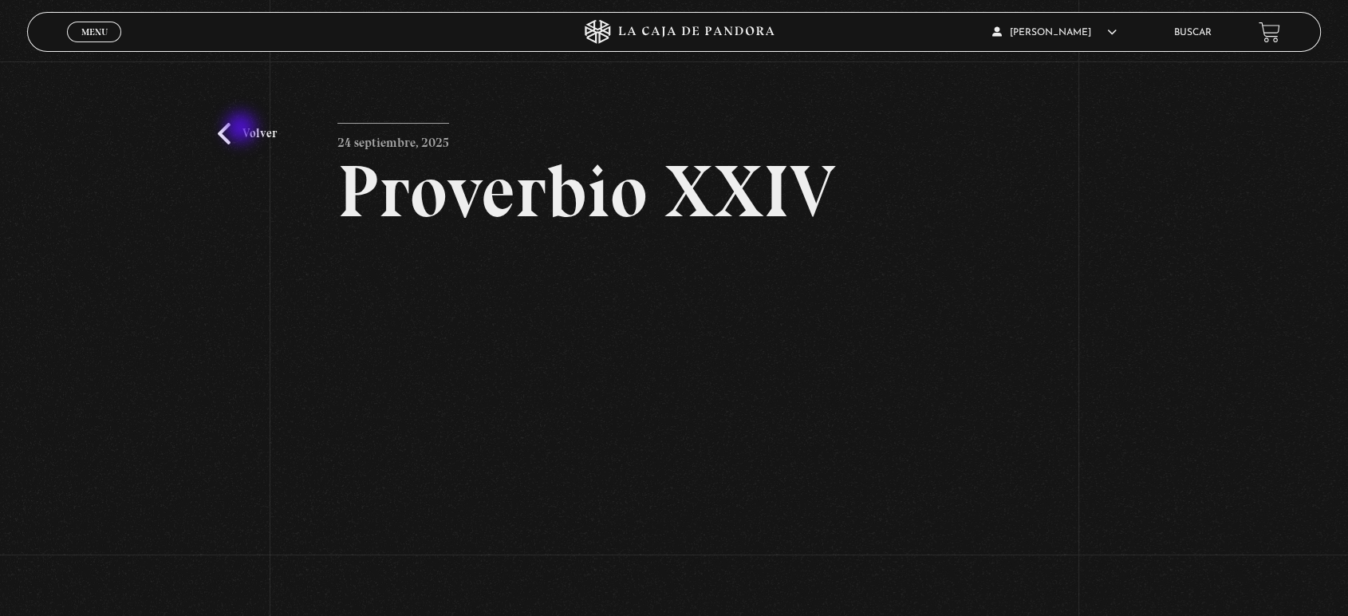
click at [243, 129] on link "Volver" at bounding box center [247, 134] width 59 height 22
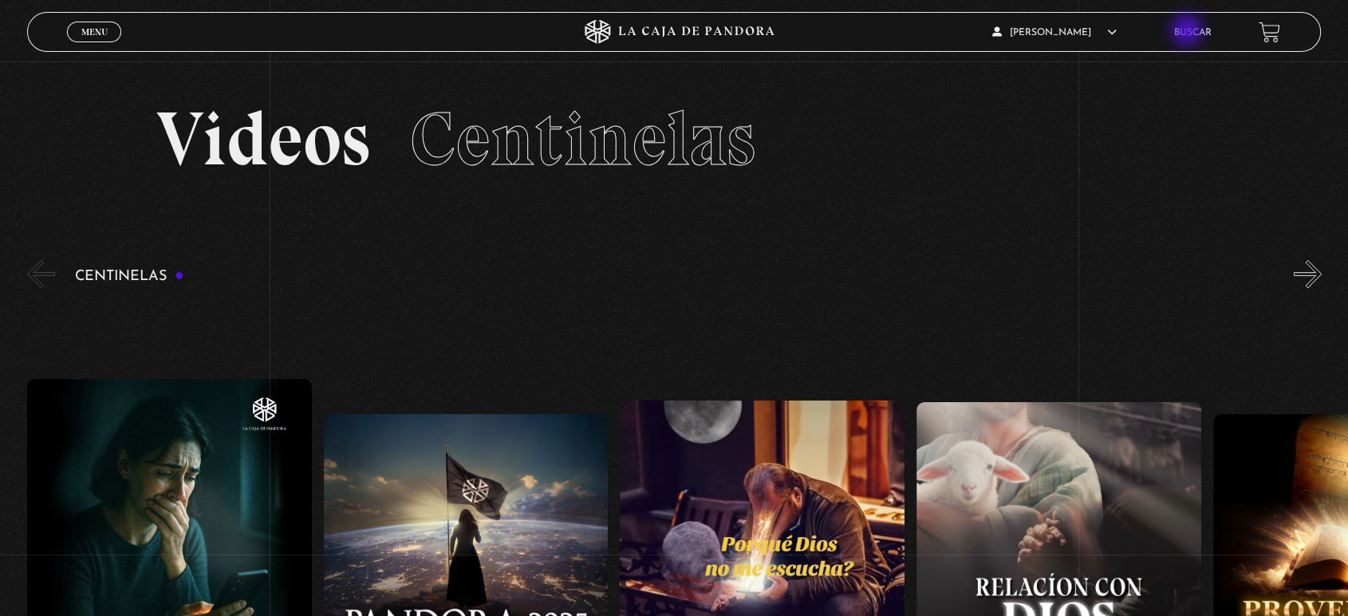
click at [1192, 32] on link "Buscar" at bounding box center [1192, 33] width 37 height 10
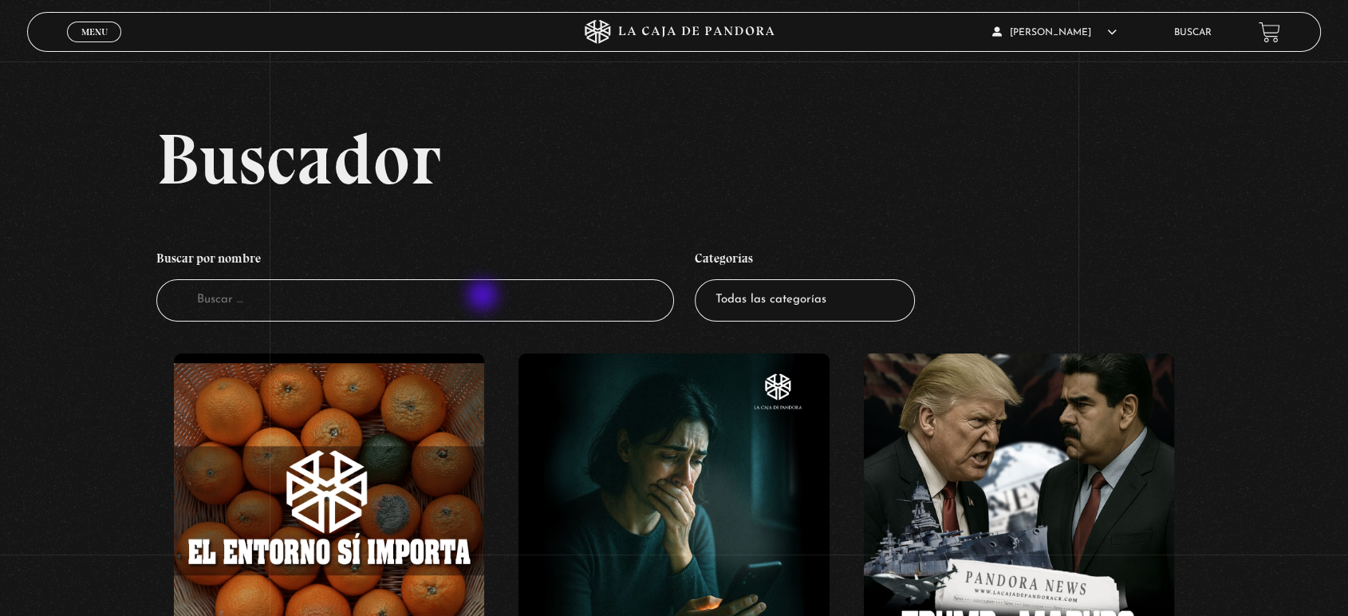
click at [484, 297] on input "Buscador" at bounding box center [415, 300] width 518 height 42
type input "lunes"
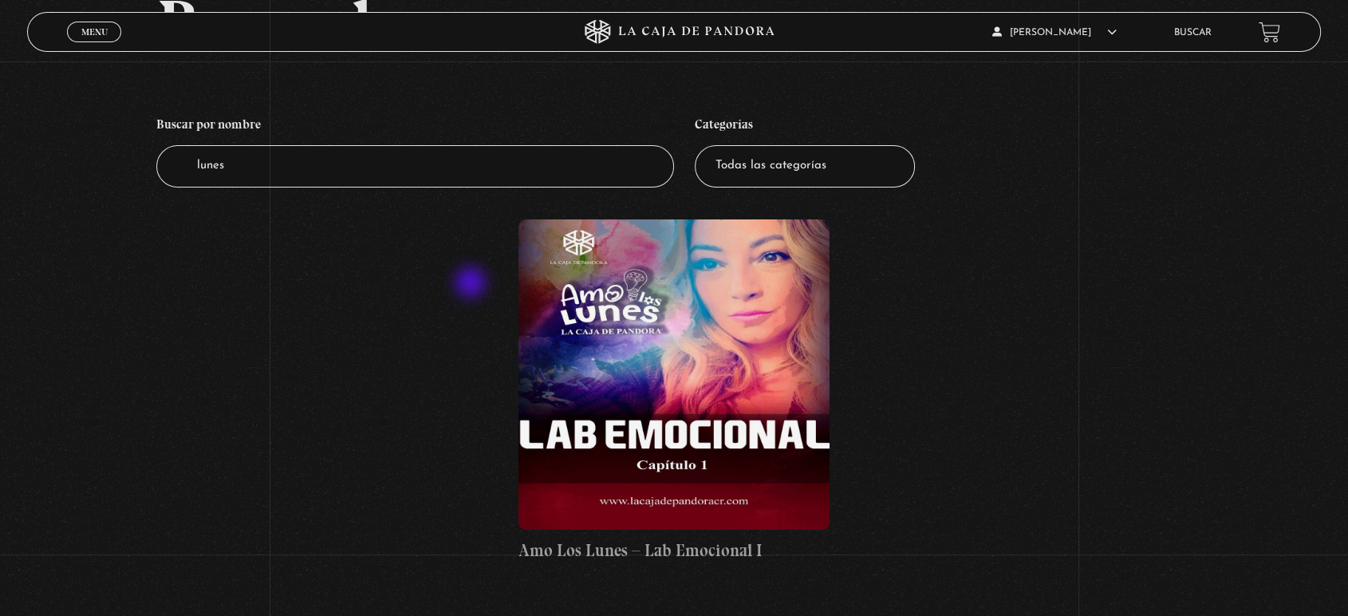
scroll to position [266, 0]
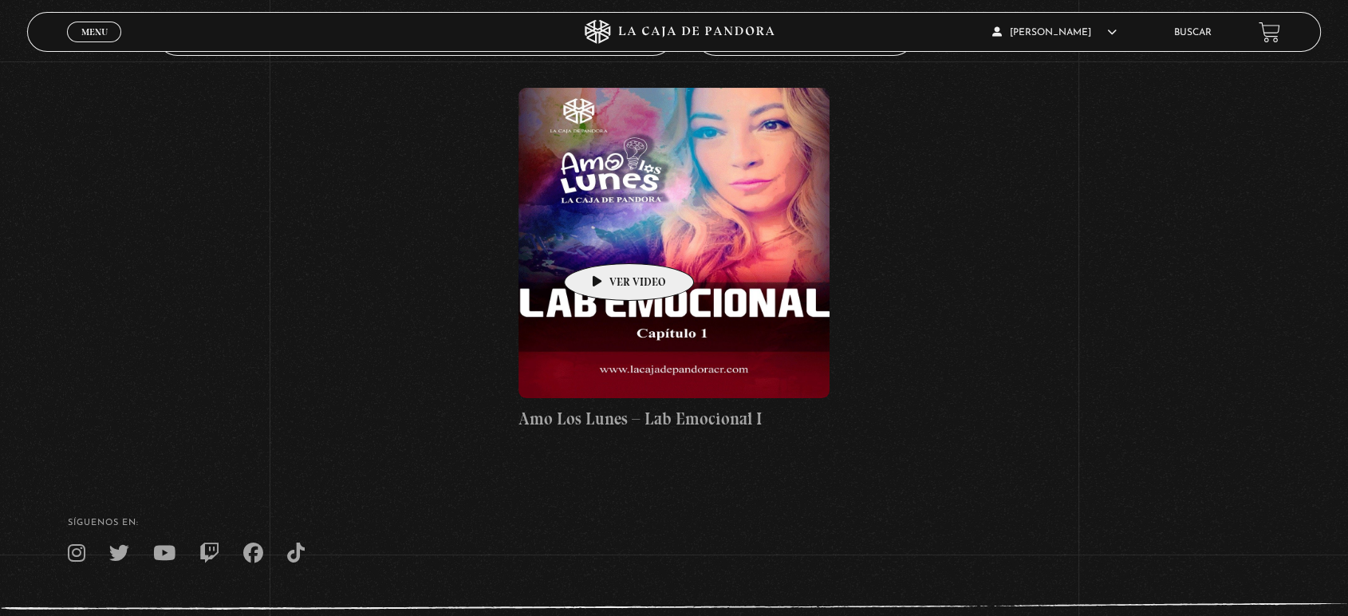
click at [604, 239] on figure at bounding box center [674, 243] width 310 height 310
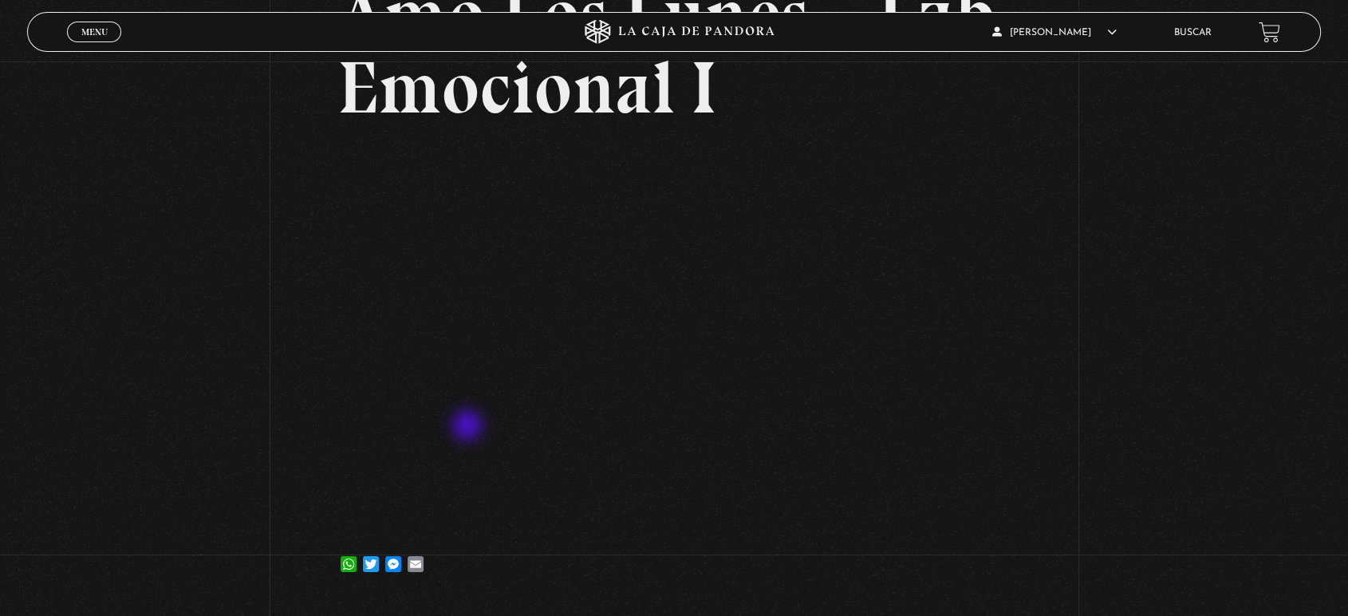
scroll to position [409, 0]
